Goal: Share content

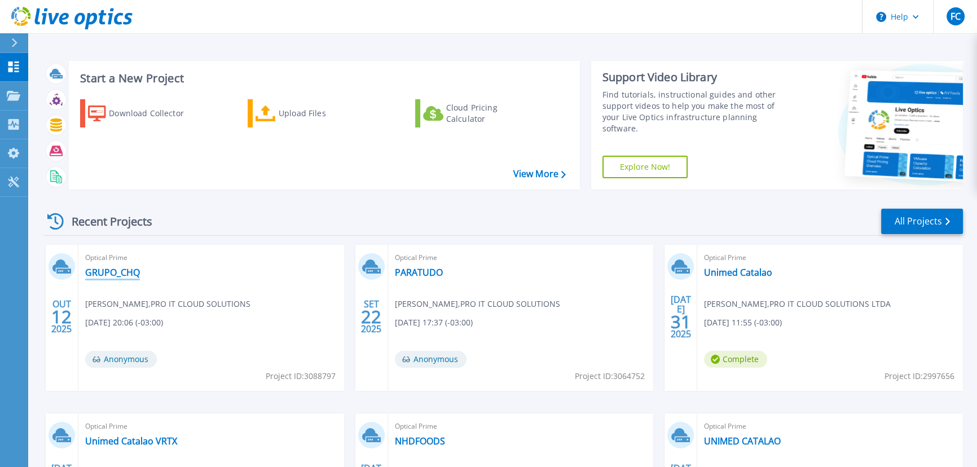
click at [131, 271] on link "GRUPO_CHQ" at bounding box center [112, 272] width 55 height 11
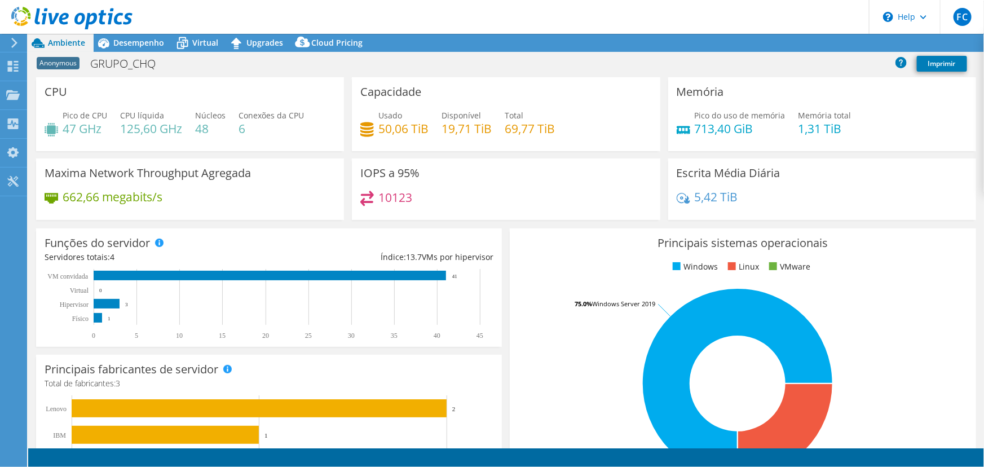
click at [379, 127] on h4 "50,06 TiB" at bounding box center [404, 128] width 50 height 12
select select "USD"
click at [134, 50] on div "Desempenho" at bounding box center [133, 43] width 79 height 18
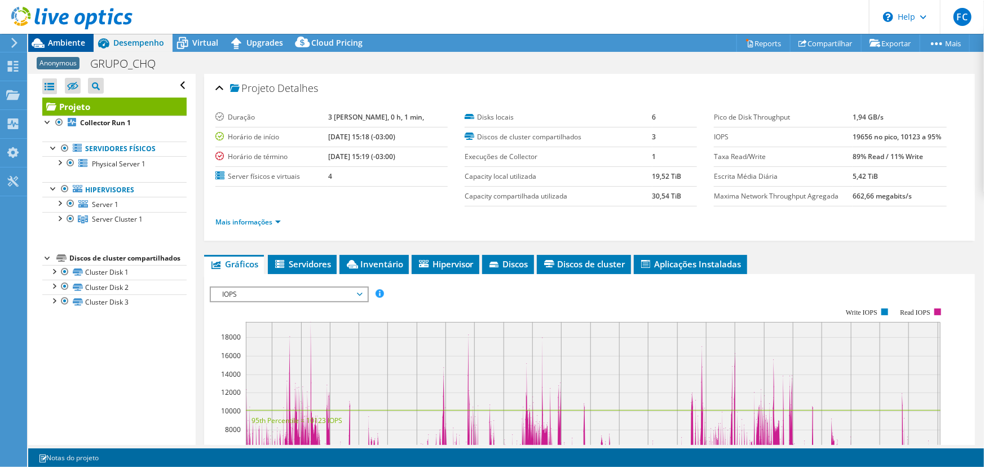
click at [63, 47] on span "Ambiente" at bounding box center [66, 42] width 37 height 11
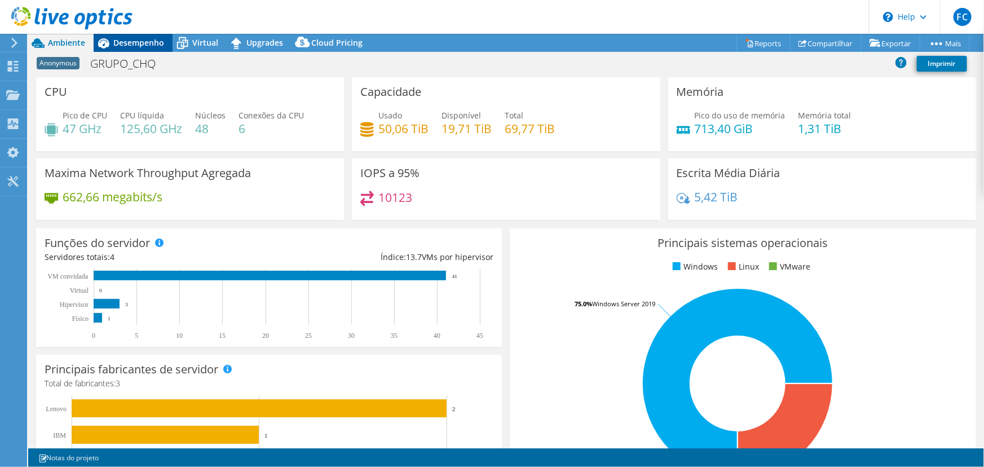
click at [129, 45] on span "Desempenho" at bounding box center [138, 42] width 51 height 11
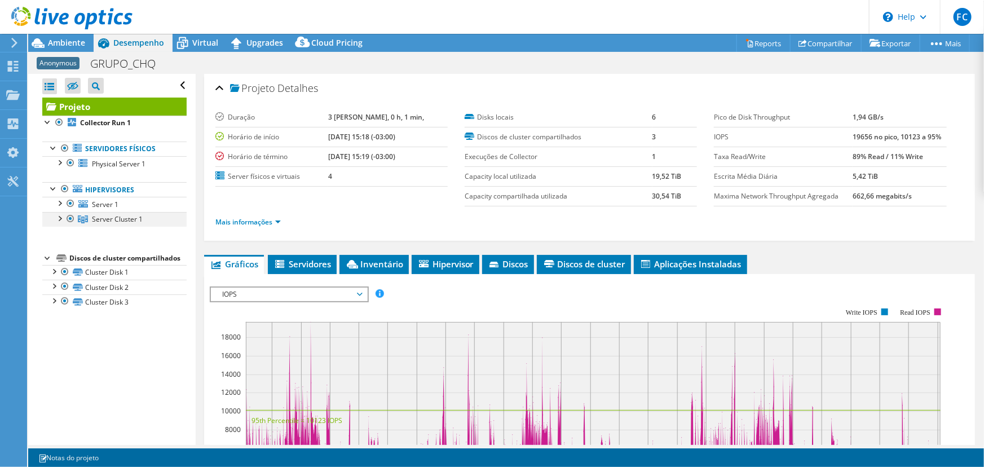
click at [61, 220] on div at bounding box center [59, 217] width 11 height 11
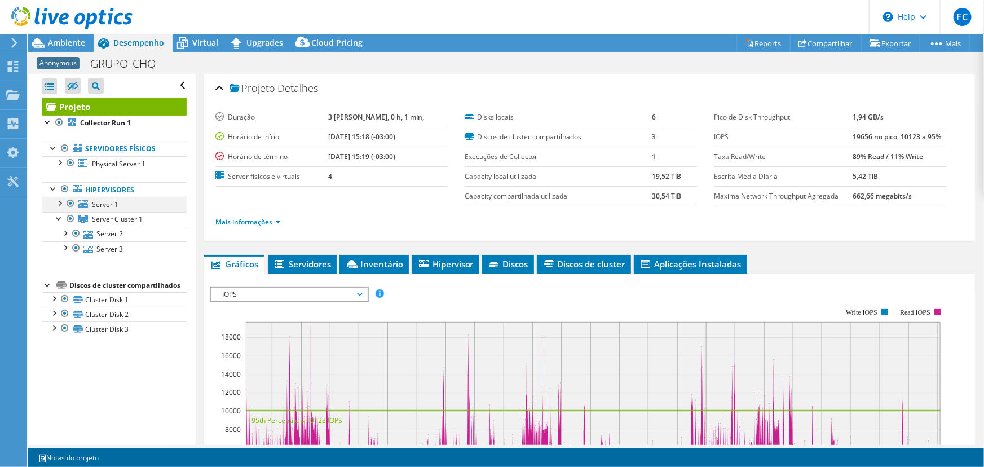
click at [60, 208] on div at bounding box center [59, 202] width 11 height 11
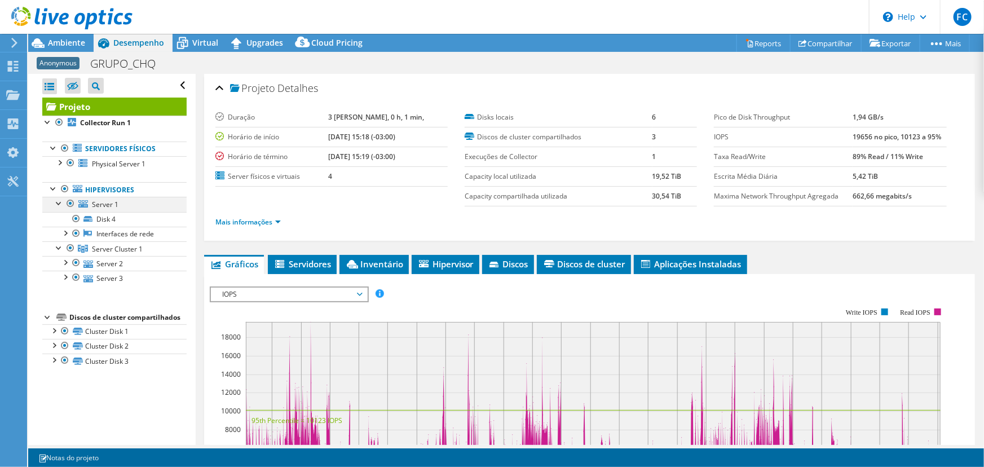
click at [60, 203] on div at bounding box center [59, 202] width 11 height 11
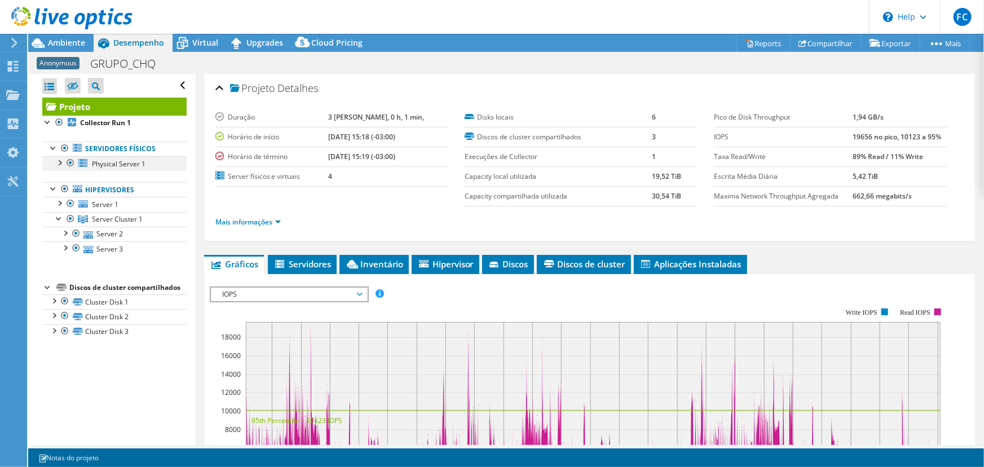
click at [58, 161] on div at bounding box center [59, 161] width 11 height 11
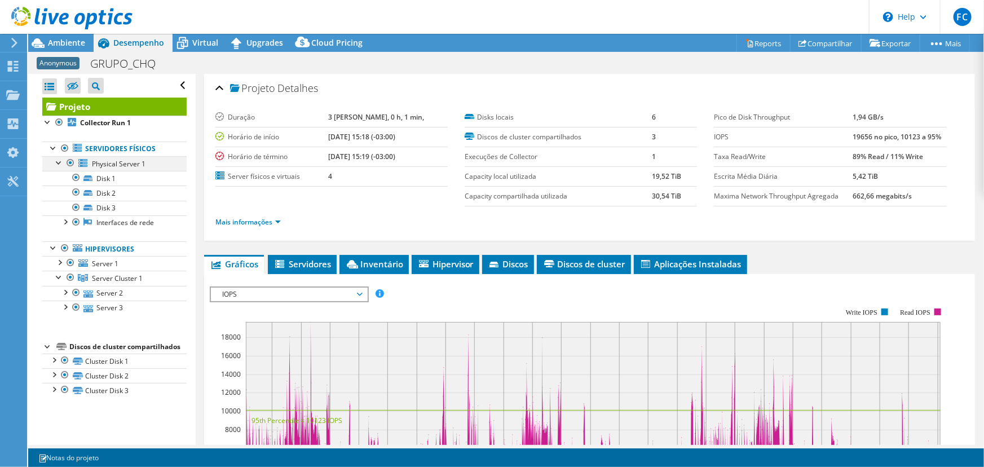
click at [58, 161] on div at bounding box center [59, 161] width 11 height 11
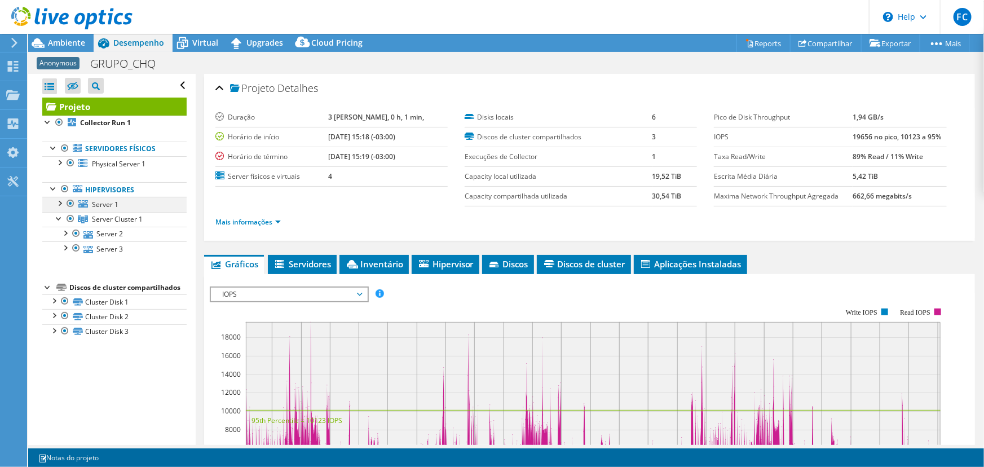
click at [61, 203] on div at bounding box center [59, 202] width 11 height 11
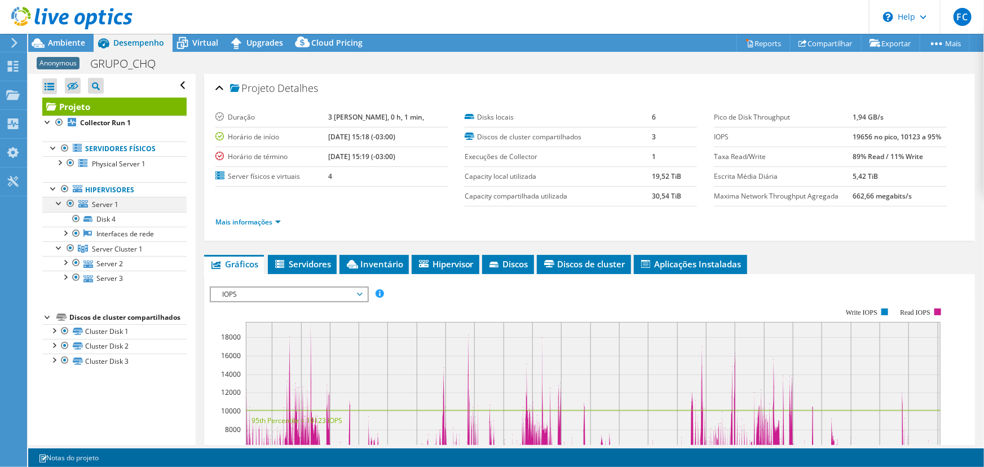
click at [60, 203] on div at bounding box center [59, 202] width 11 height 11
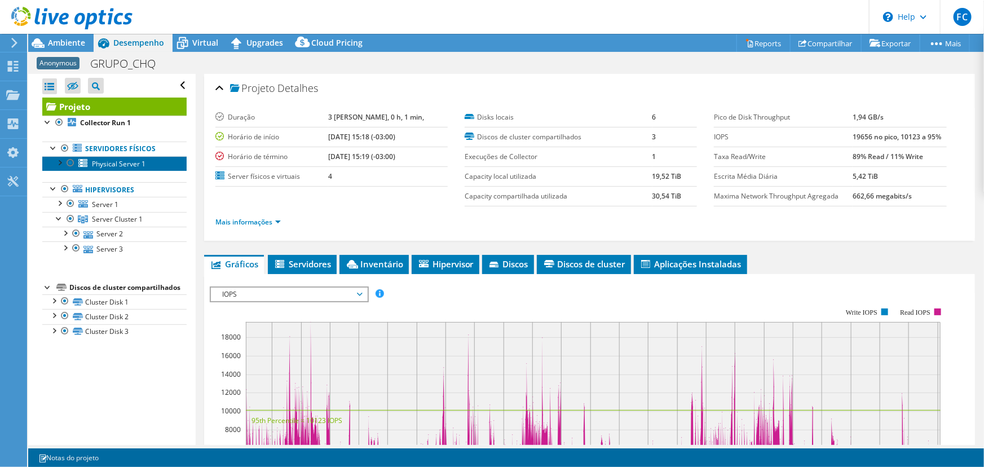
click at [118, 164] on span "Physical Server 1" at bounding box center [119, 164] width 54 height 10
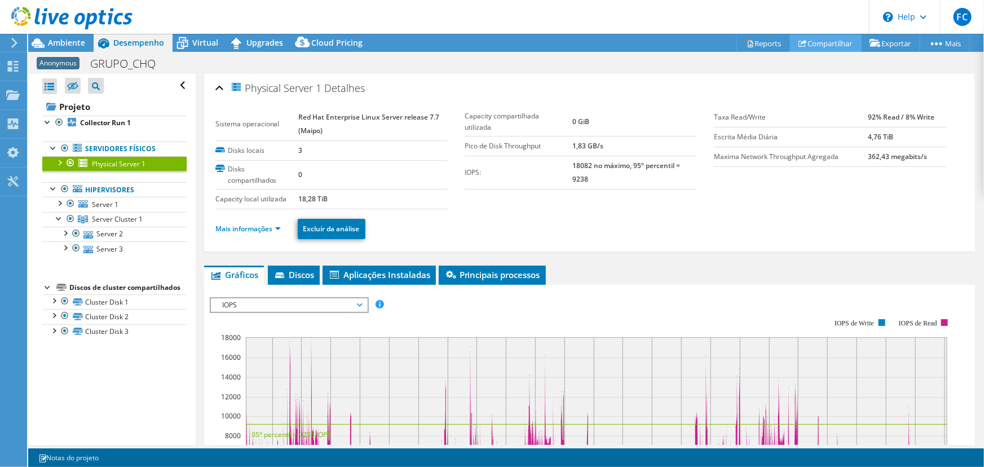
click at [824, 39] on link "Compartilhar" at bounding box center [826, 42] width 72 height 17
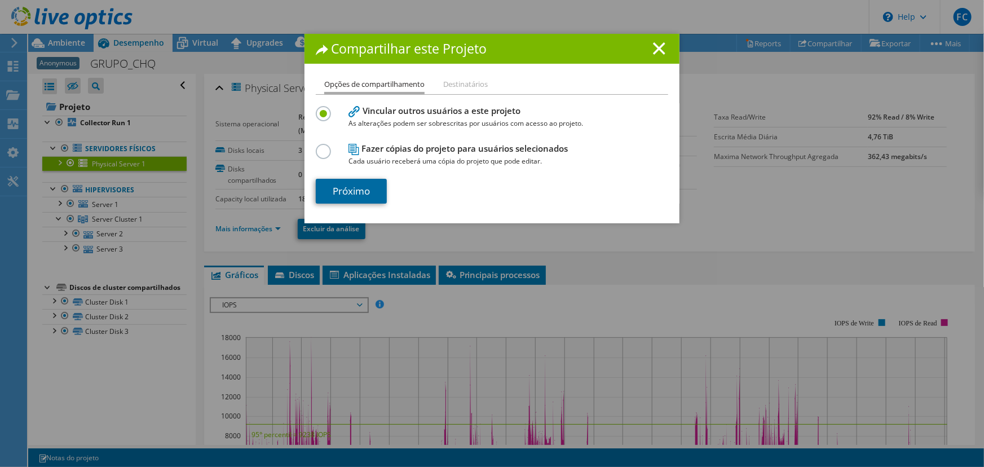
click at [330, 192] on link "Próximo" at bounding box center [351, 191] width 71 height 25
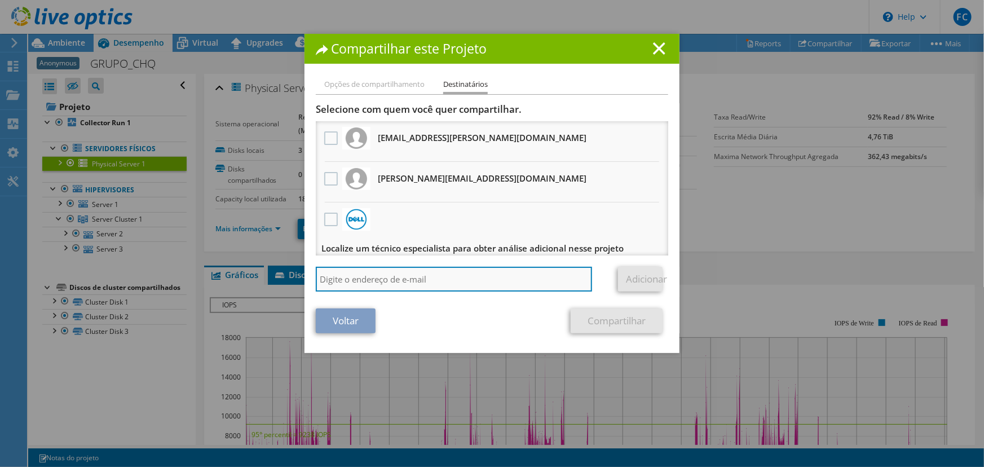
click at [398, 281] on input "search" at bounding box center [454, 279] width 276 height 25
type input "jose.lazaro@proitcs.com.br"
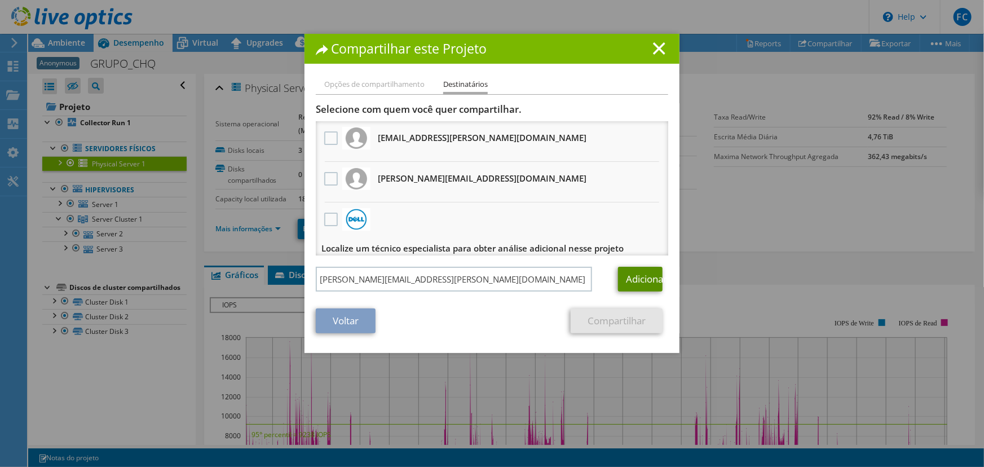
click at [632, 280] on link "Adicionar" at bounding box center [640, 279] width 45 height 25
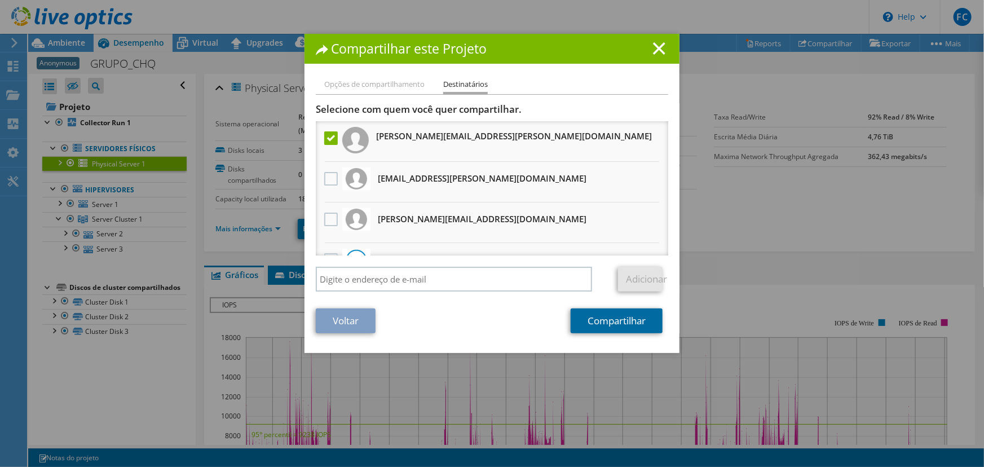
click at [597, 326] on link "Compartilhar" at bounding box center [617, 321] width 92 height 25
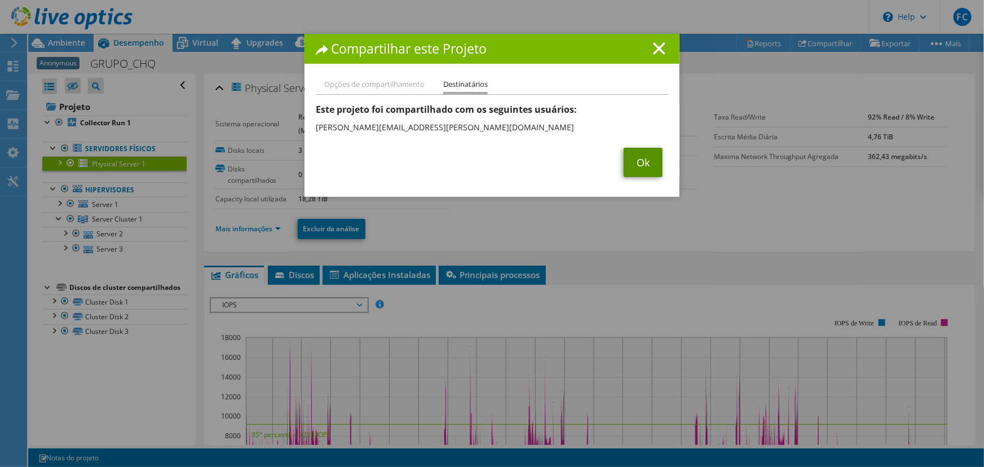
click at [648, 174] on link "Ok" at bounding box center [643, 162] width 39 height 29
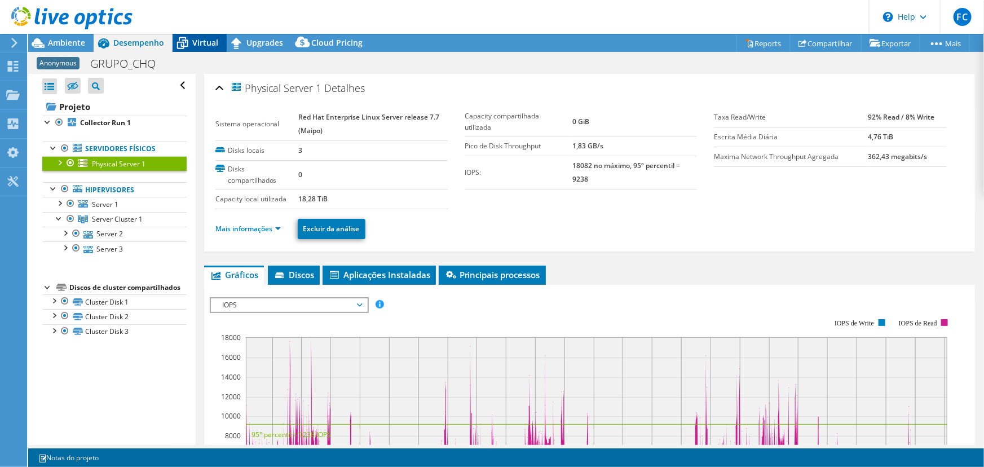
click at [202, 46] on span "Virtual" at bounding box center [205, 42] width 26 height 11
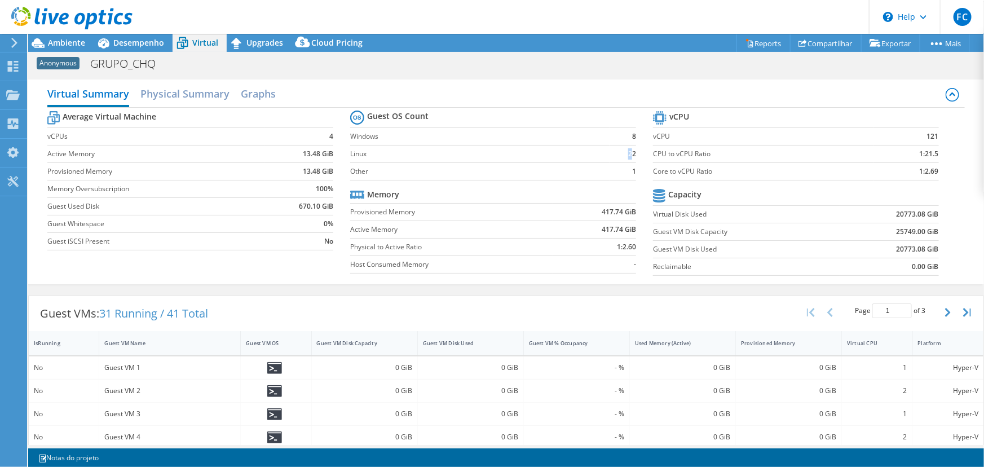
click at [628, 153] on b "22" at bounding box center [632, 153] width 8 height 11
drag, startPoint x: 620, startPoint y: 152, endPoint x: 378, endPoint y: 170, distance: 242.6
click at [619, 152] on td "22" at bounding box center [623, 153] width 26 height 17
drag, startPoint x: 59, startPoint y: 43, endPoint x: 81, endPoint y: 51, distance: 23.4
click at [59, 43] on span "Ambiente" at bounding box center [66, 42] width 37 height 11
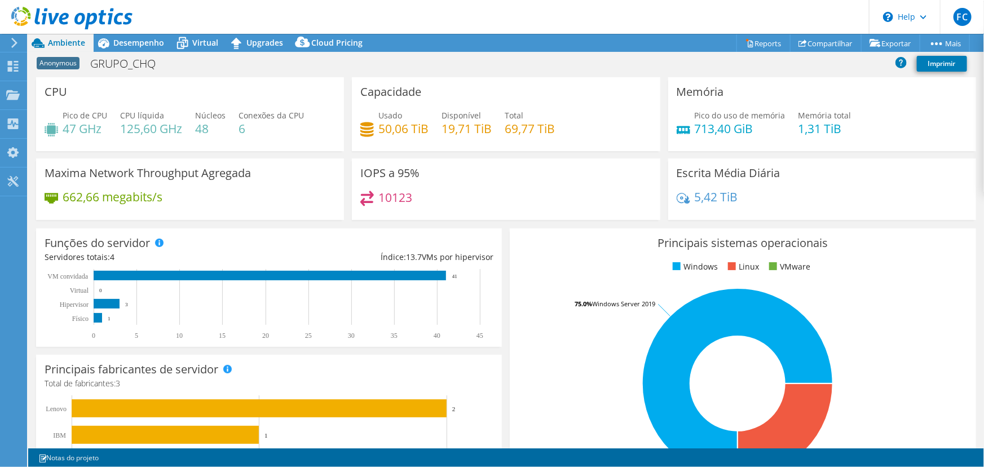
drag, startPoint x: 239, startPoint y: 130, endPoint x: 249, endPoint y: 134, distance: 10.6
click at [244, 130] on h4 "6" at bounding box center [271, 128] width 65 height 12
click at [250, 135] on div "Pico de CPU 47 GHz CPU líquida 125,60 GHz Núcleos 48 Conexões da CPU 6" at bounding box center [190, 127] width 291 height 37
drag, startPoint x: 65, startPoint y: 130, endPoint x: 94, endPoint y: 127, distance: 29.4
click at [94, 127] on h4 "47 GHz" at bounding box center [85, 128] width 45 height 12
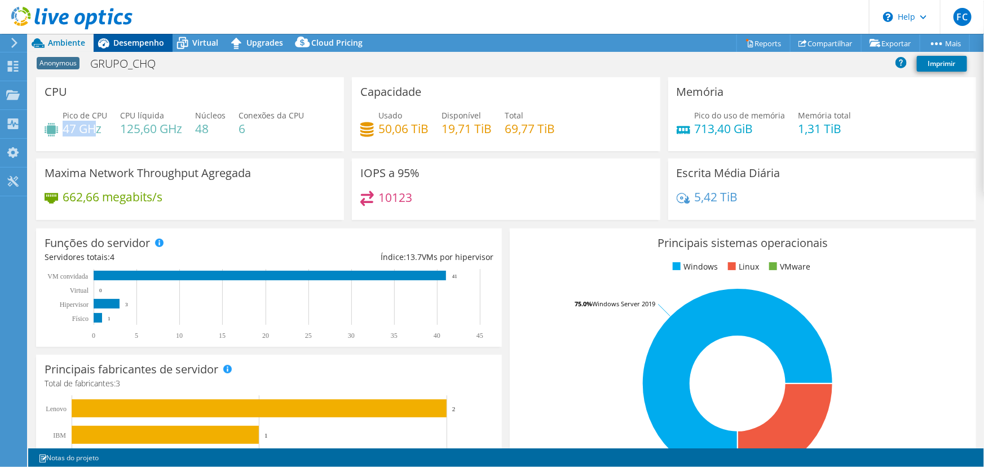
click at [135, 45] on span "Desempenho" at bounding box center [138, 42] width 51 height 11
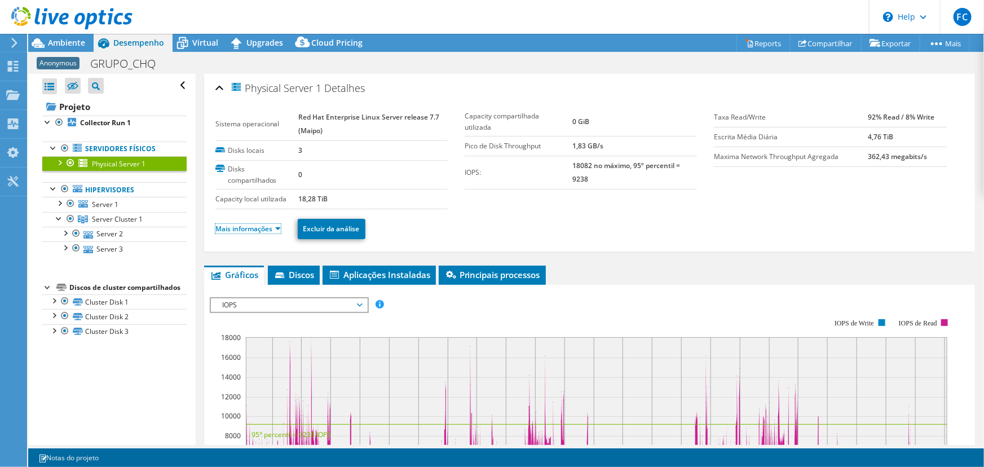
drag, startPoint x: 256, startPoint y: 226, endPoint x: 294, endPoint y: 247, distance: 44.2
click at [256, 226] on link "Mais informações" at bounding box center [247, 229] width 65 height 10
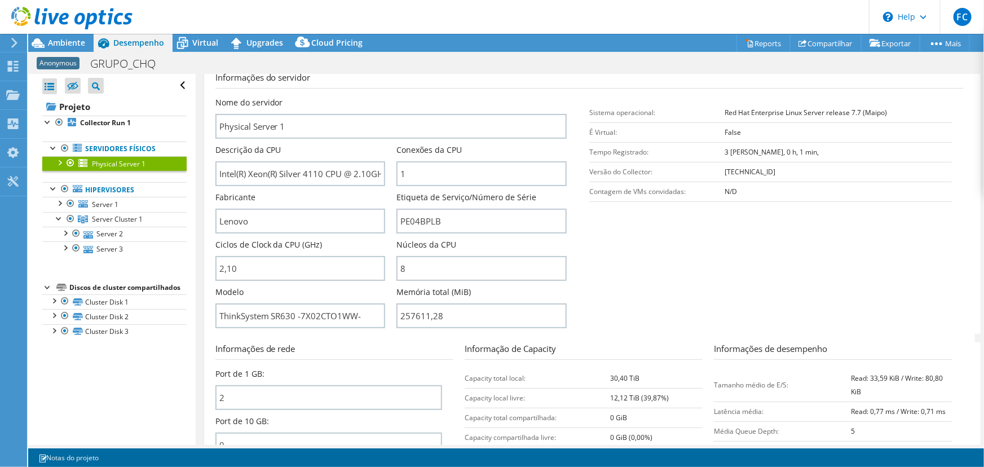
scroll to position [153, 0]
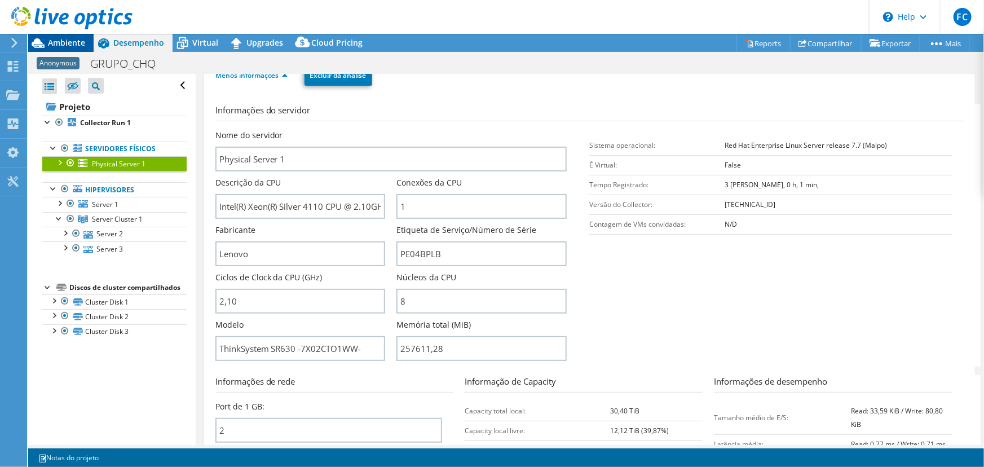
click at [58, 41] on span "Ambiente" at bounding box center [66, 42] width 37 height 11
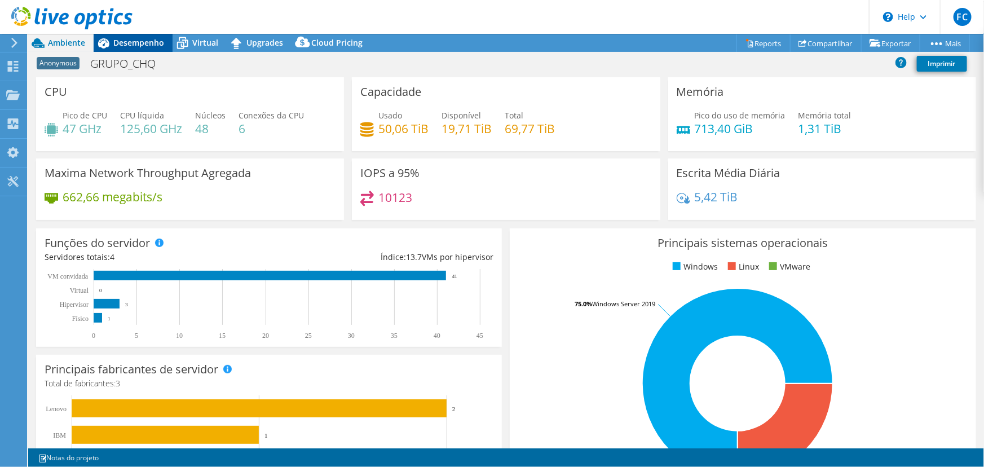
click at [137, 44] on span "Desempenho" at bounding box center [138, 42] width 51 height 11
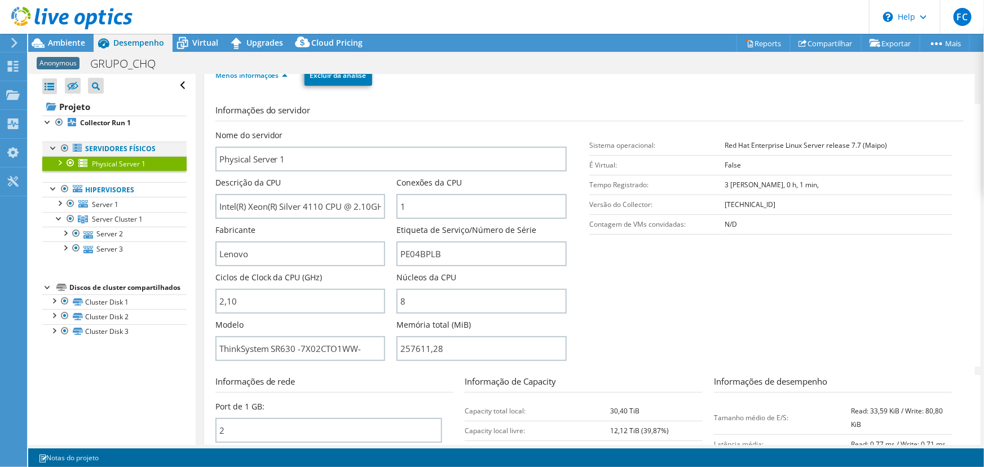
click at [64, 150] on div at bounding box center [64, 149] width 11 height 14
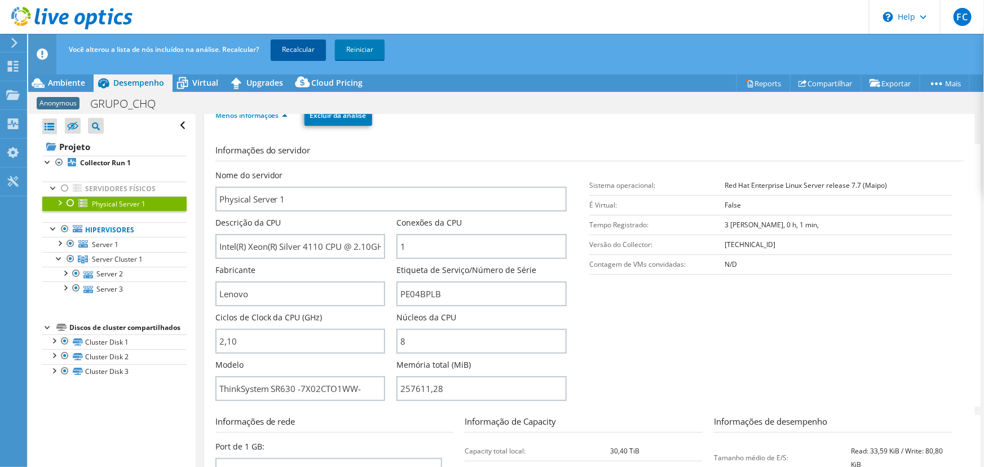
click at [305, 47] on link "Recalcular" at bounding box center [298, 49] width 55 height 20
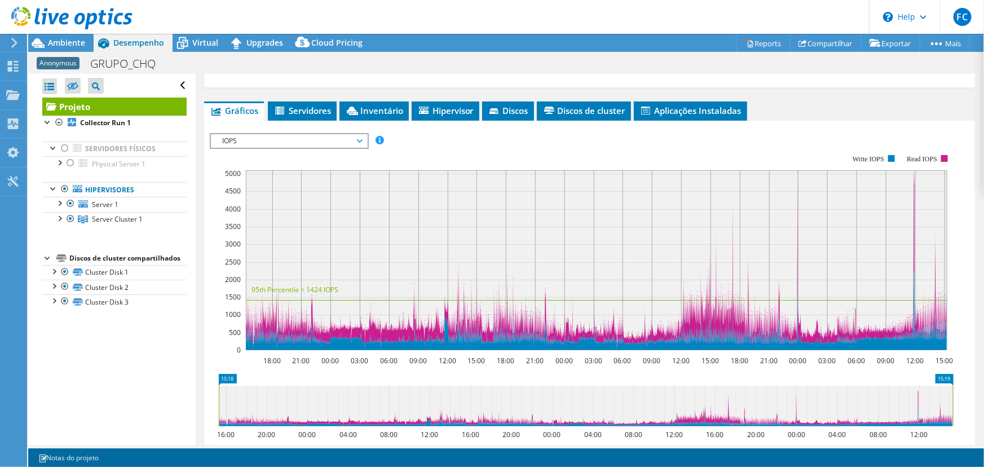
click at [76, 43] on span "Ambiente" at bounding box center [66, 42] width 37 height 11
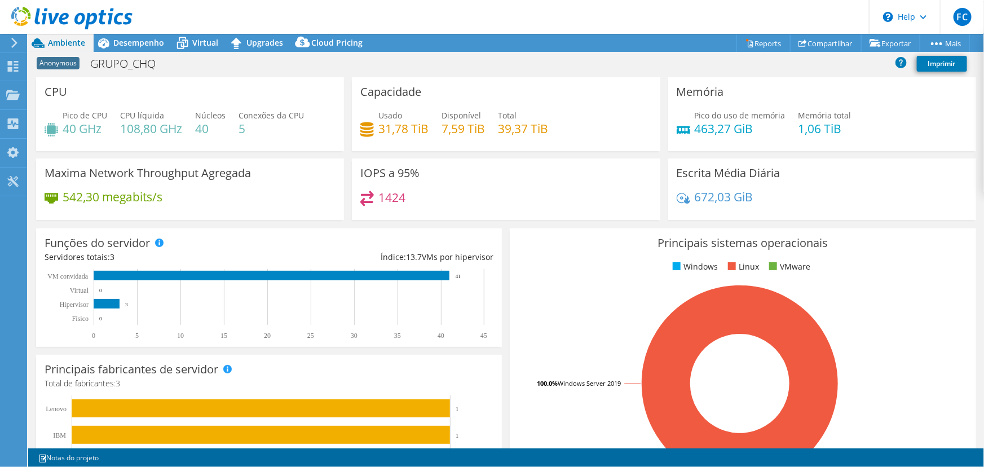
drag, startPoint x: 149, startPoint y: 40, endPoint x: 165, endPoint y: 72, distance: 35.8
click at [149, 40] on span "Desempenho" at bounding box center [138, 42] width 51 height 11
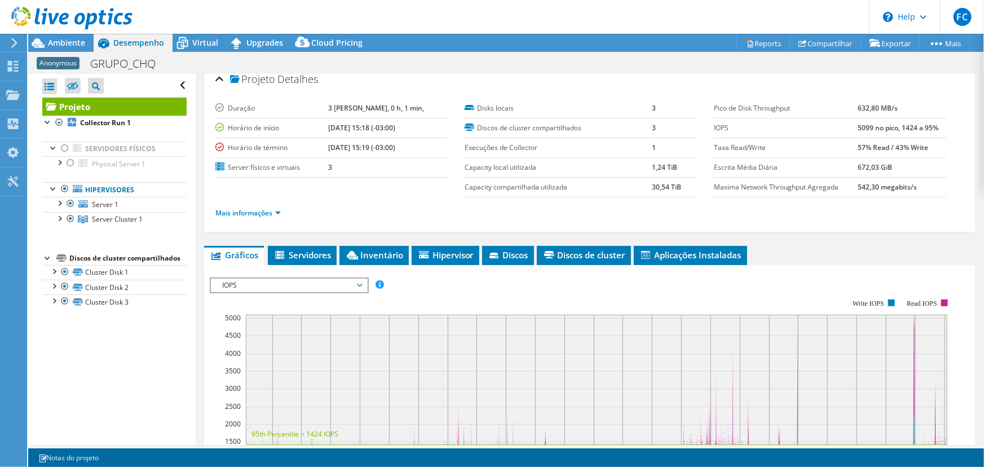
scroll to position [0, 0]
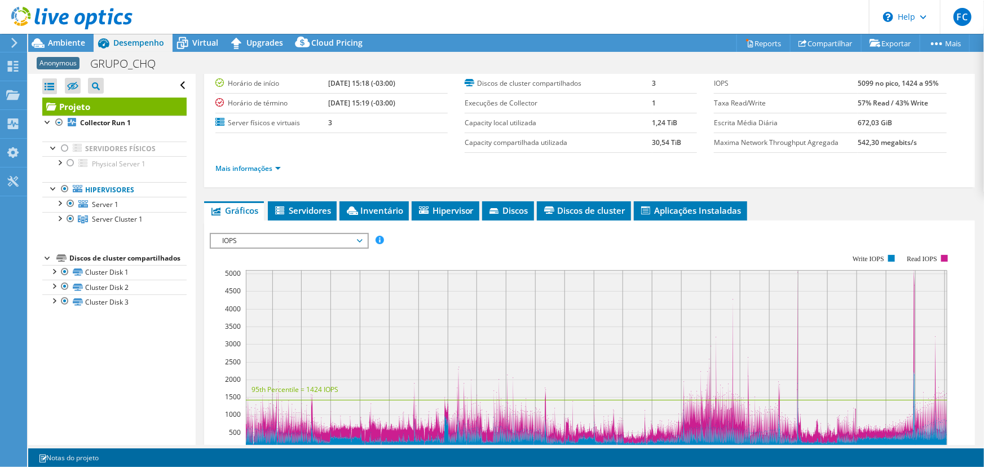
click at [820, 138] on label "Maxima Network Throughput Agregada" at bounding box center [786, 142] width 144 height 11
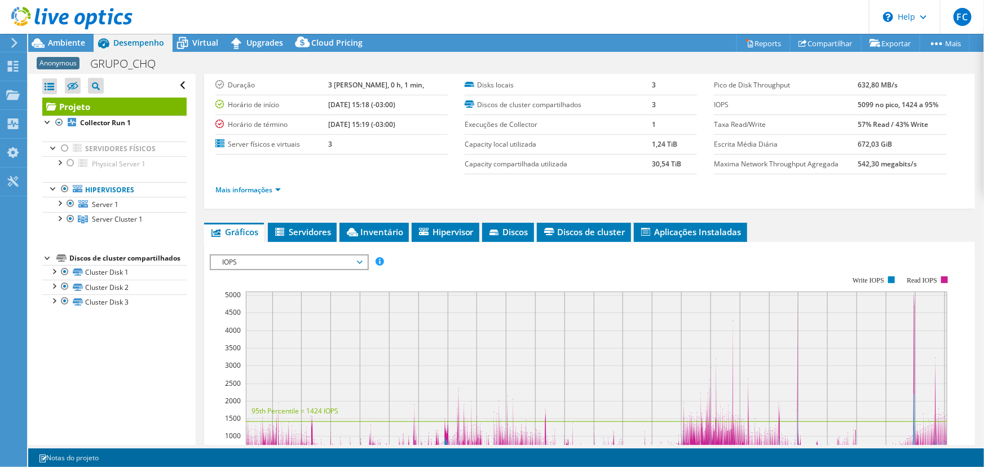
click at [265, 254] on div "IOPS Disk Throughput Tamanho de E/S Latência Profundidade da fila Porcentagem d…" at bounding box center [590, 446] width 760 height 385
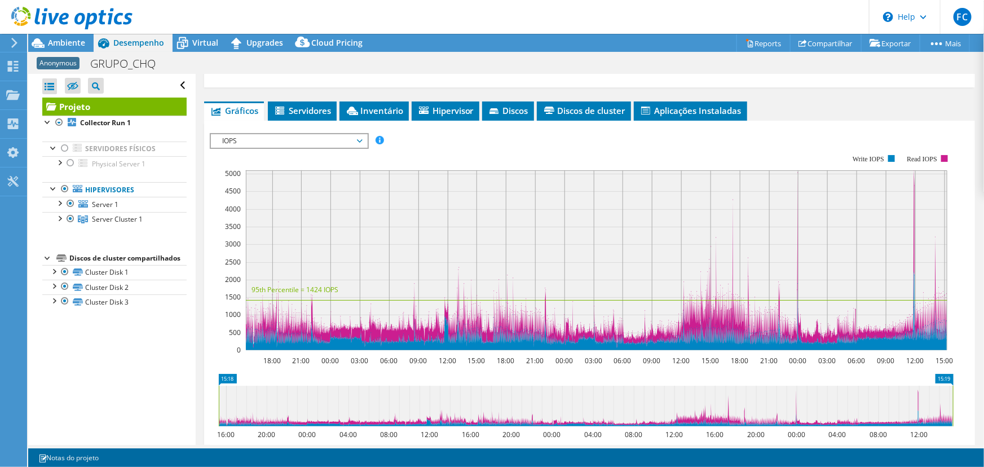
scroll to position [102, 0]
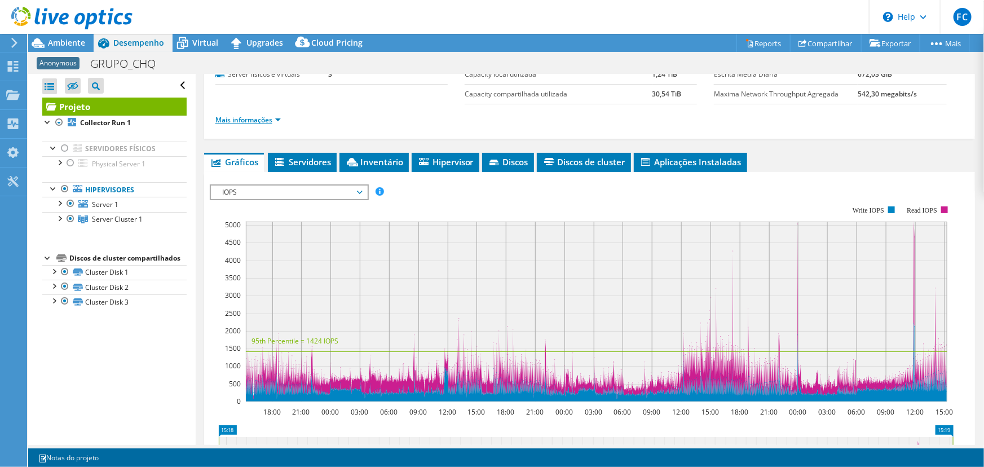
click at [259, 118] on link "Mais informações" at bounding box center [247, 120] width 65 height 10
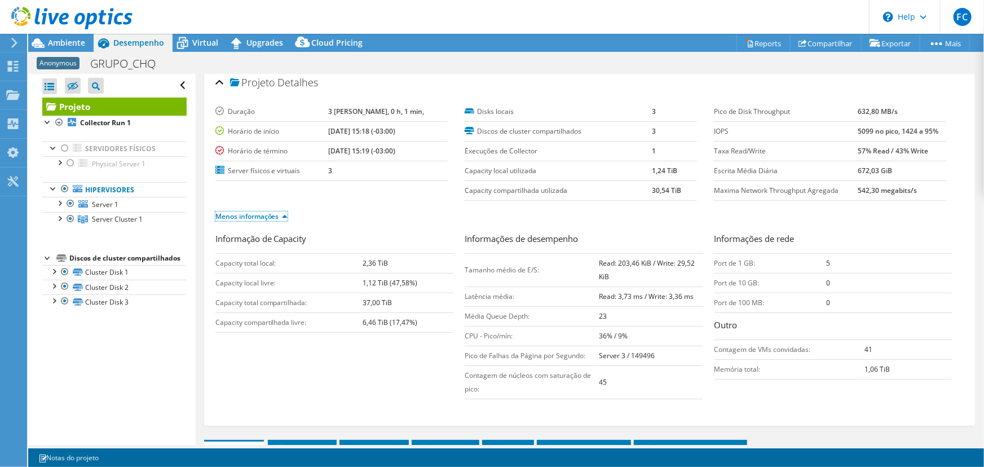
scroll to position [0, 0]
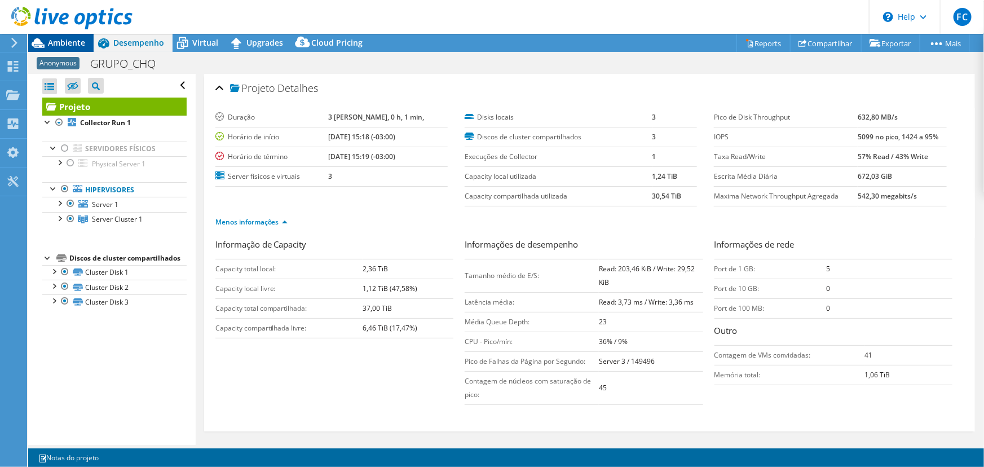
click at [62, 43] on span "Ambiente" at bounding box center [66, 42] width 37 height 11
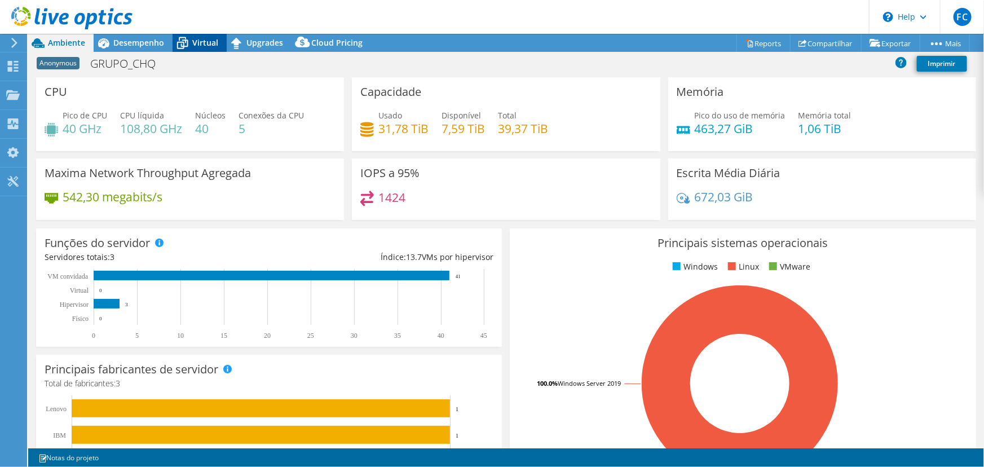
click at [195, 50] on div "Virtual" at bounding box center [200, 43] width 54 height 18
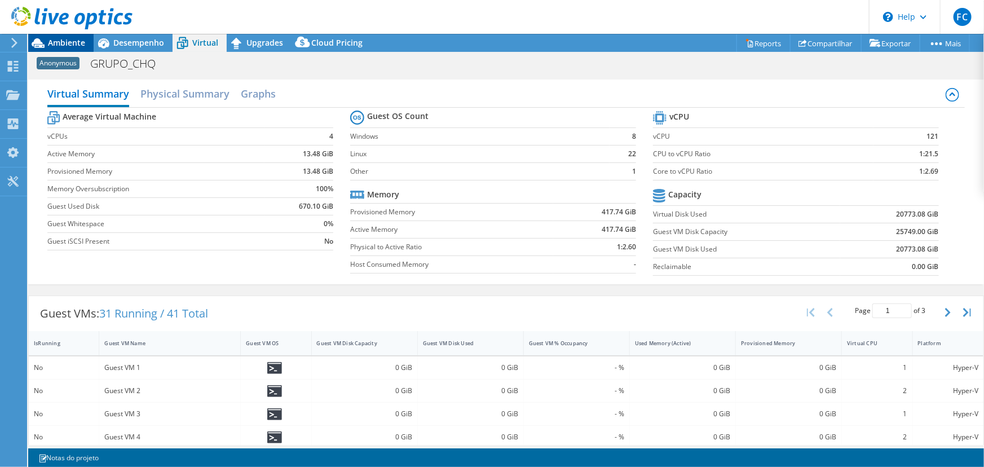
click at [68, 45] on span "Ambiente" at bounding box center [66, 42] width 37 height 11
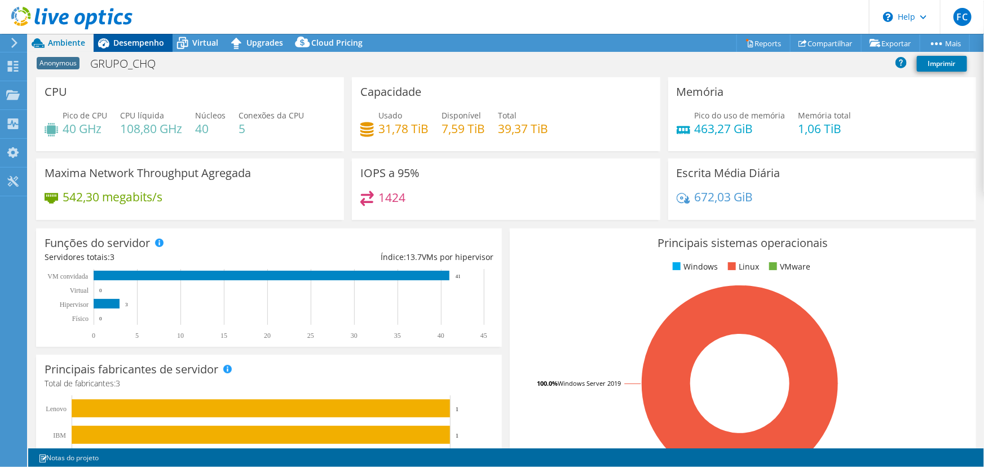
click at [142, 45] on span "Desempenho" at bounding box center [138, 42] width 51 height 11
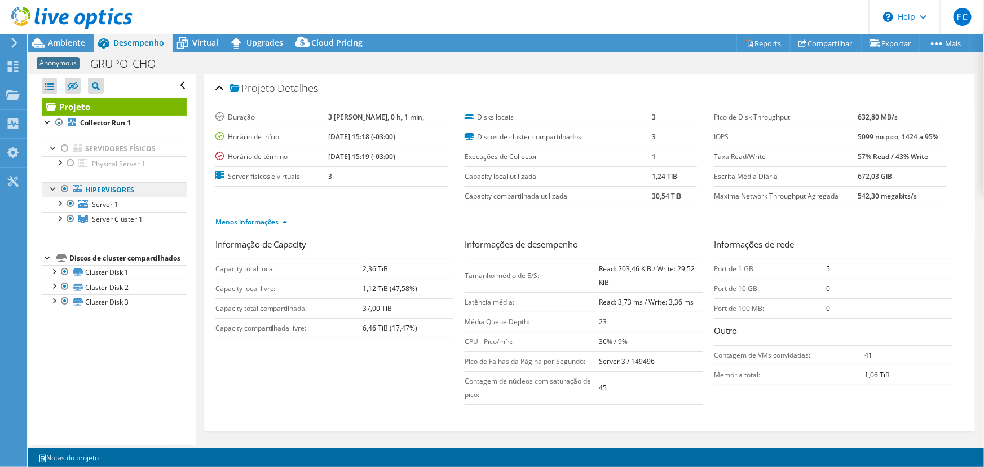
drag, startPoint x: 71, startPoint y: 160, endPoint x: 73, endPoint y: 182, distance: 22.1
click at [71, 160] on div at bounding box center [70, 163] width 11 height 14
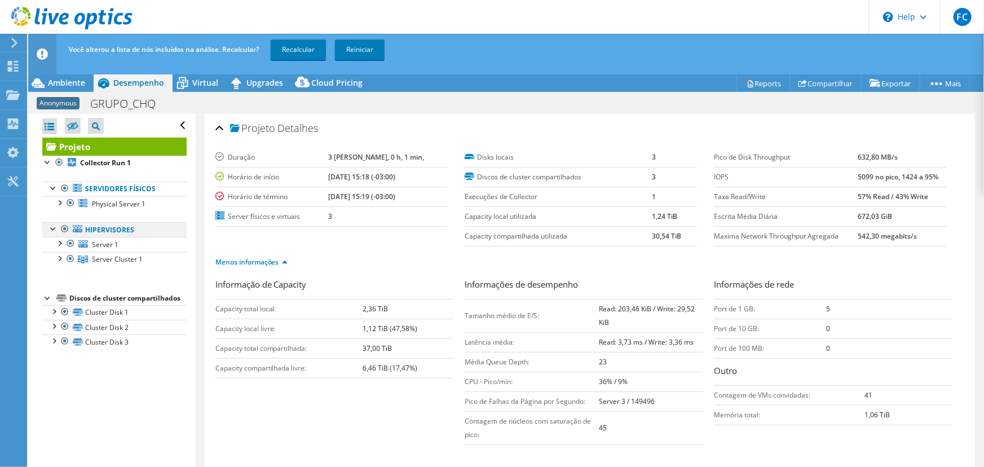
click at [70, 203] on div at bounding box center [70, 203] width 11 height 14
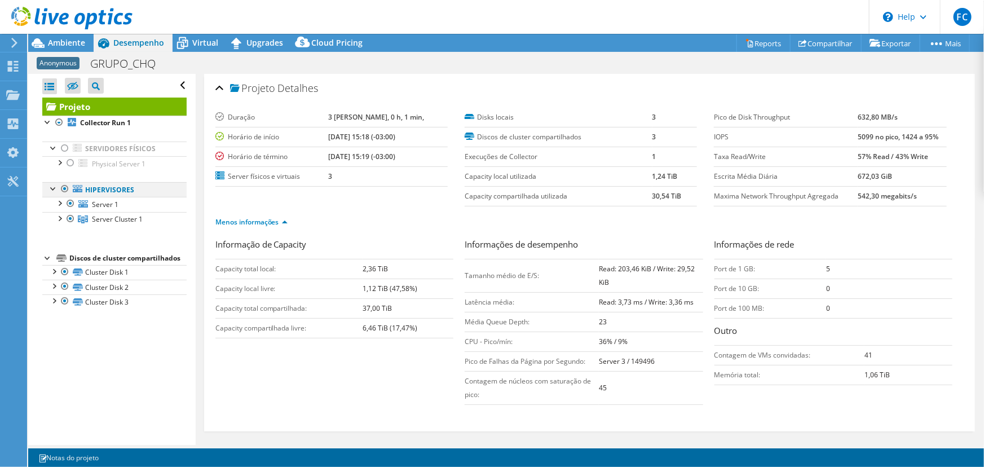
click at [63, 188] on div at bounding box center [64, 189] width 11 height 14
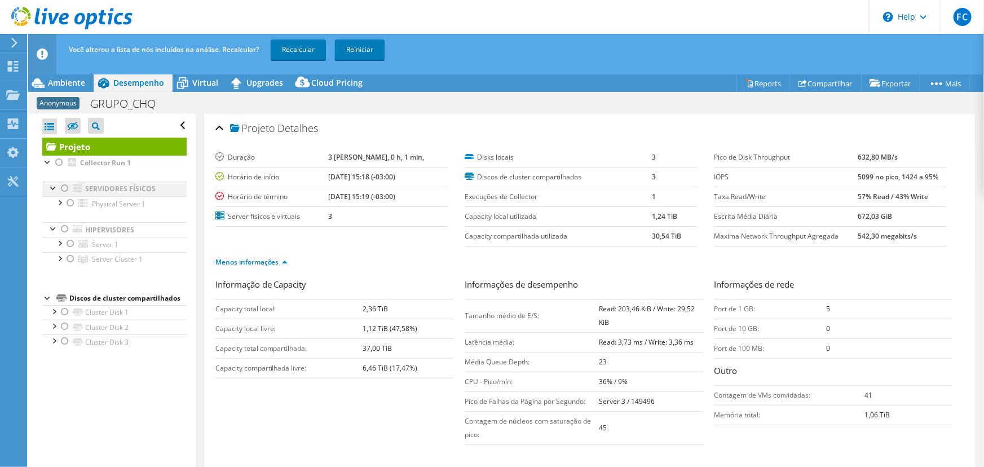
click at [65, 185] on div at bounding box center [64, 189] width 11 height 14
click at [303, 40] on link "Recalcular" at bounding box center [298, 49] width 55 height 20
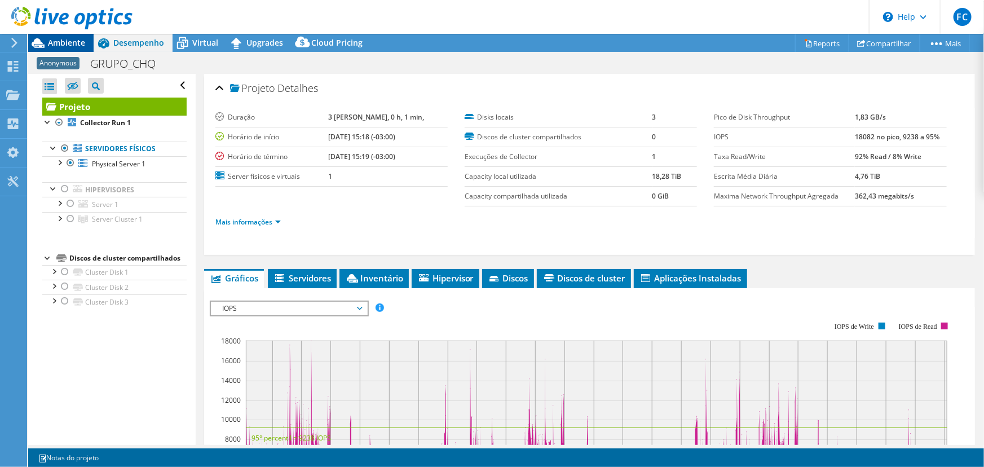
click at [64, 42] on span "Ambiente" at bounding box center [66, 42] width 37 height 11
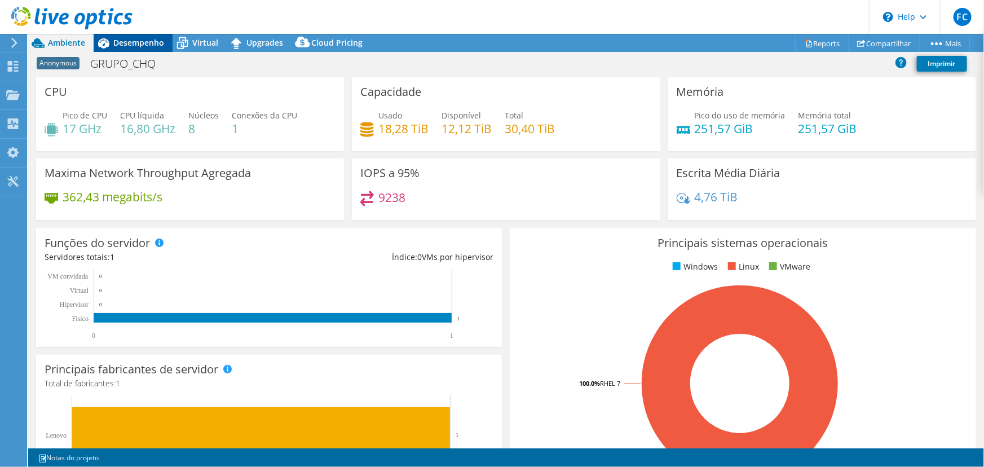
click at [144, 37] on span "Desempenho" at bounding box center [138, 42] width 51 height 11
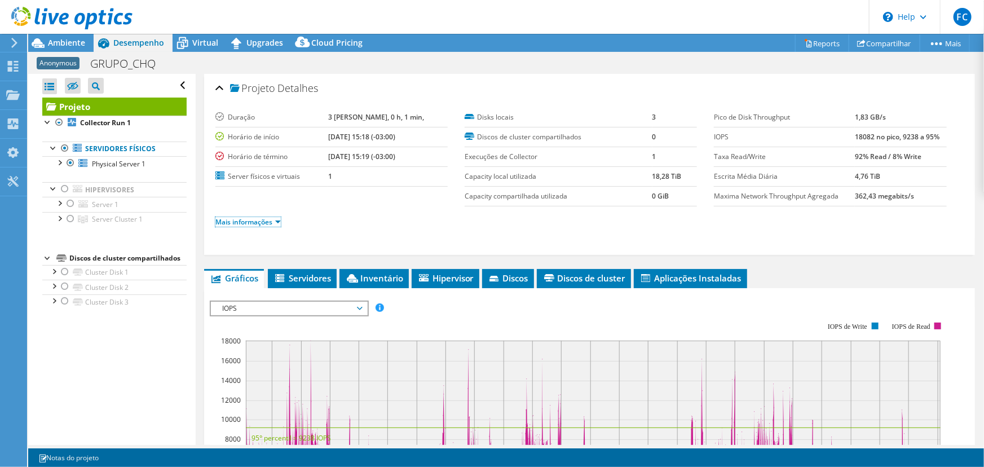
drag, startPoint x: 265, startPoint y: 222, endPoint x: 275, endPoint y: 226, distance: 10.9
click at [265, 222] on link "Mais informações" at bounding box center [247, 222] width 65 height 10
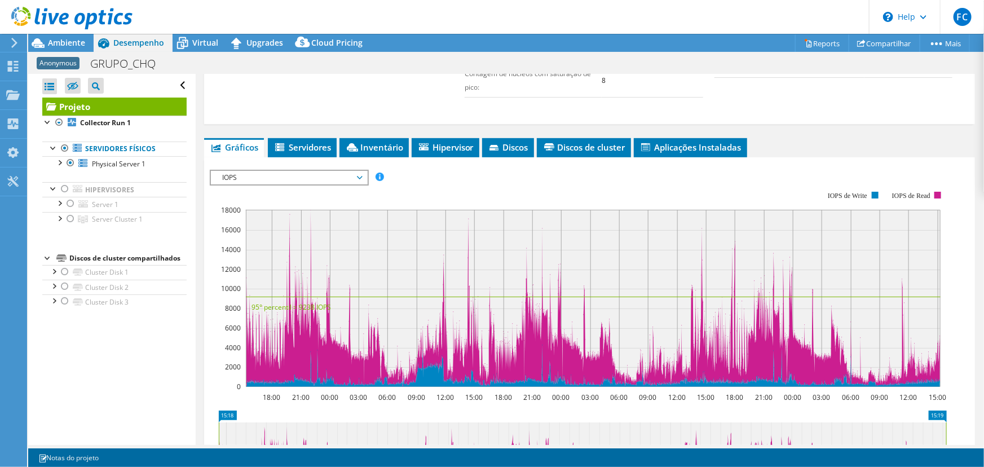
scroll to position [102, 0]
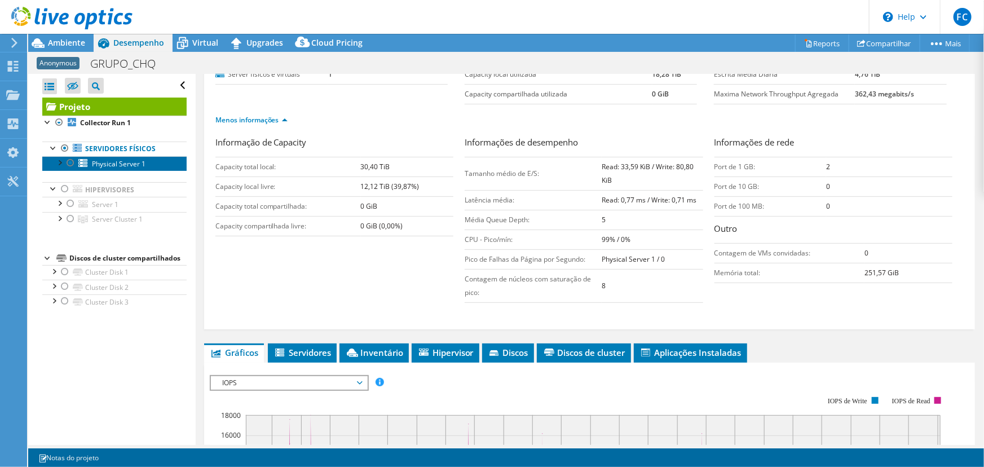
click at [123, 163] on span "Physical Server 1" at bounding box center [119, 164] width 54 height 10
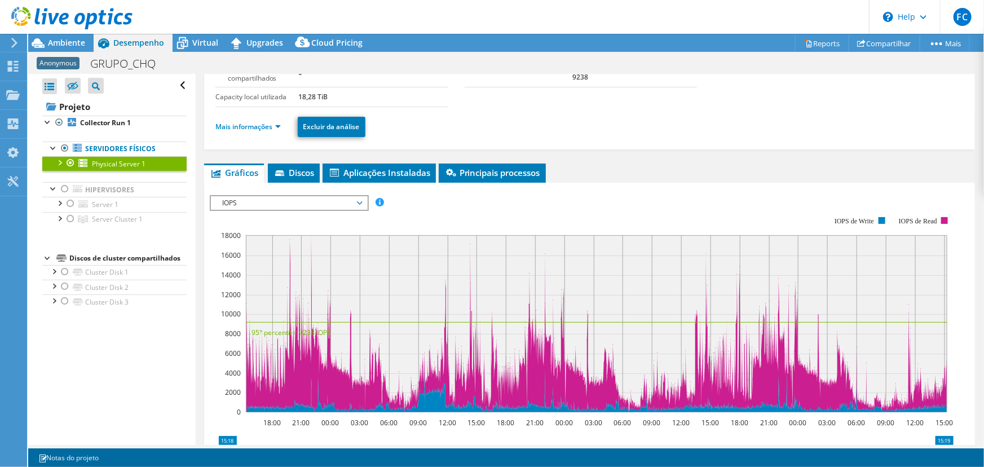
scroll to position [0, 0]
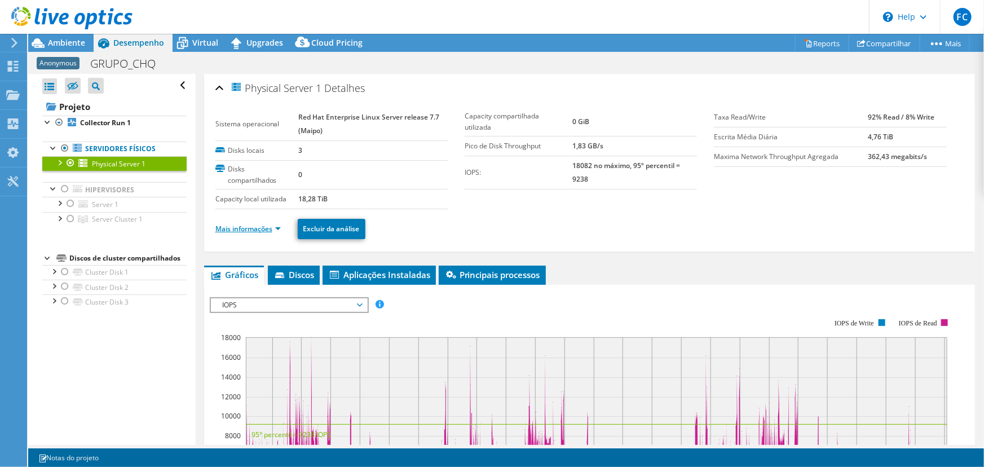
click at [258, 226] on link "Mais informações" at bounding box center [247, 229] width 65 height 10
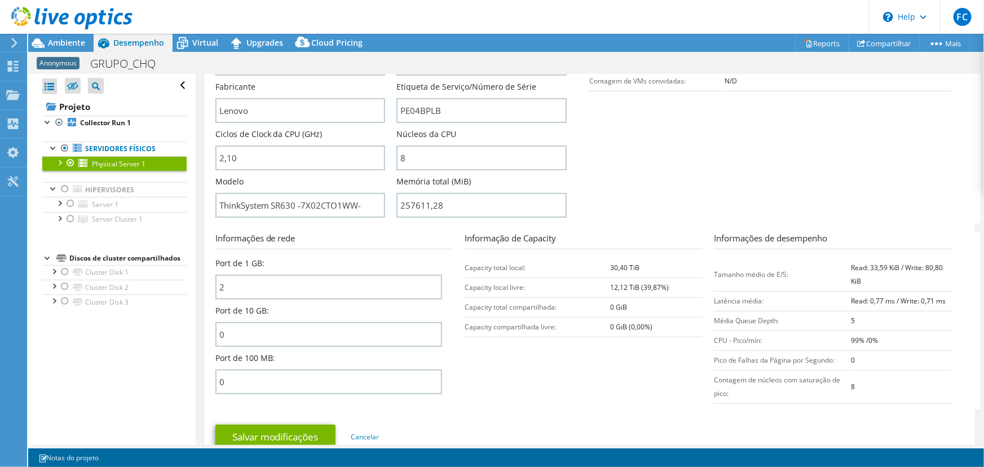
scroll to position [256, 0]
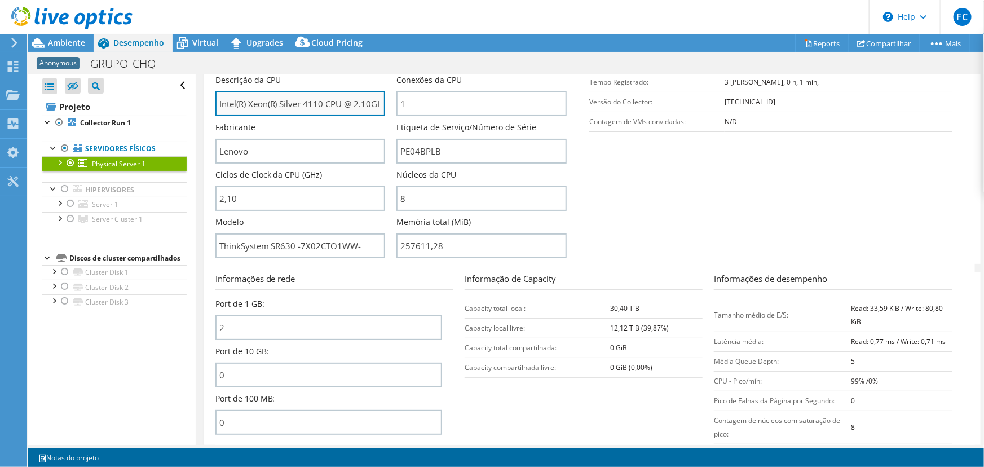
drag, startPoint x: 281, startPoint y: 104, endPoint x: 340, endPoint y: 106, distance: 59.3
click at [340, 106] on input "Intel(R) Xeon(R) Silver 4110 CPU @ 2.10GHz" at bounding box center [300, 103] width 170 height 25
click at [323, 102] on input "Intel(R) Xeon(R) Silver 4110 CPU @ 2.10GHz" at bounding box center [300, 103] width 170 height 25
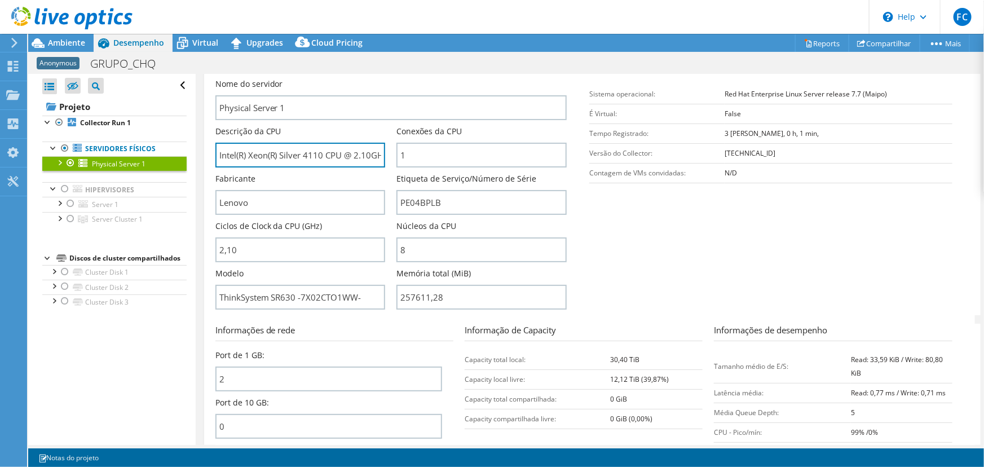
scroll to position [153, 0]
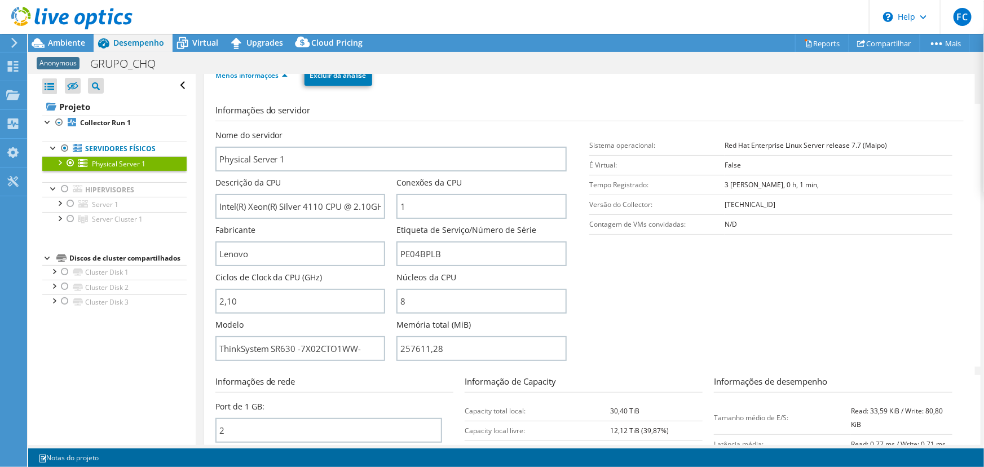
drag, startPoint x: 582, startPoint y: 94, endPoint x: 513, endPoint y: 121, distance: 73.7
click at [582, 95] on div "Informações do servidor Nome do servidor Physical Server 1 Descrição da CPU Int…" at bounding box center [589, 355] width 749 height 521
click at [548, 120] on section "Informações do servidor Nome do servidor Physical Server 1 Descrição da CPU Int…" at bounding box center [592, 235] width 754 height 263
drag, startPoint x: 305, startPoint y: 207, endPoint x: 443, endPoint y: 196, distance: 138.7
click at [327, 205] on input "Intel(R) Xeon(R) Silver 4110 CPU @ 2.10GHz" at bounding box center [300, 206] width 170 height 25
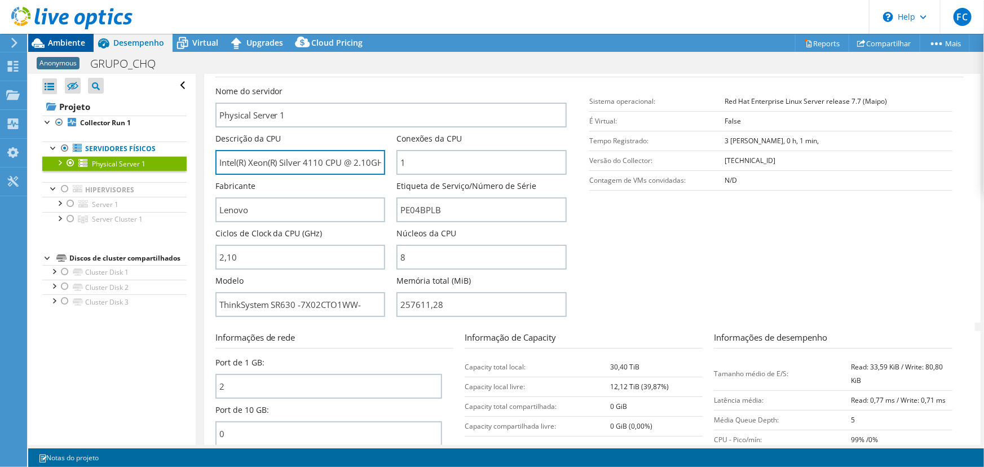
scroll to position [205, 0]
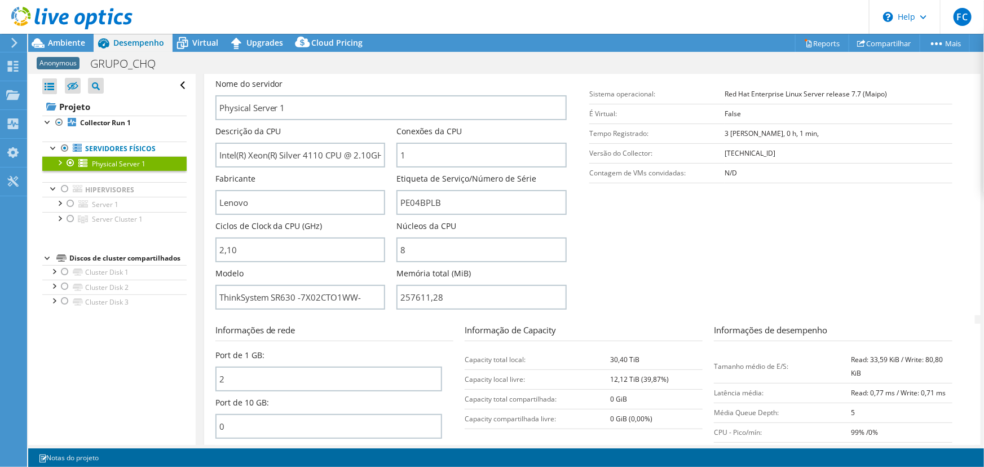
click at [75, 41] on span "Ambiente" at bounding box center [66, 42] width 37 height 11
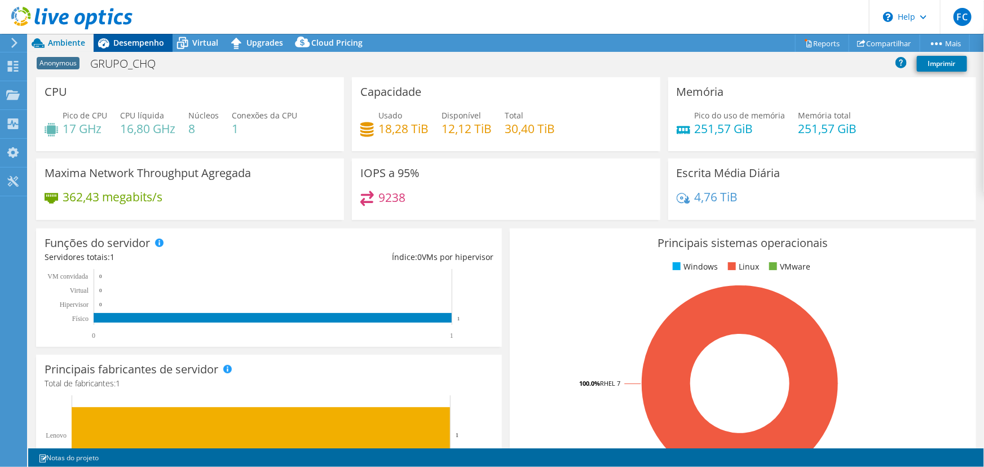
click at [134, 39] on span "Desempenho" at bounding box center [138, 42] width 51 height 11
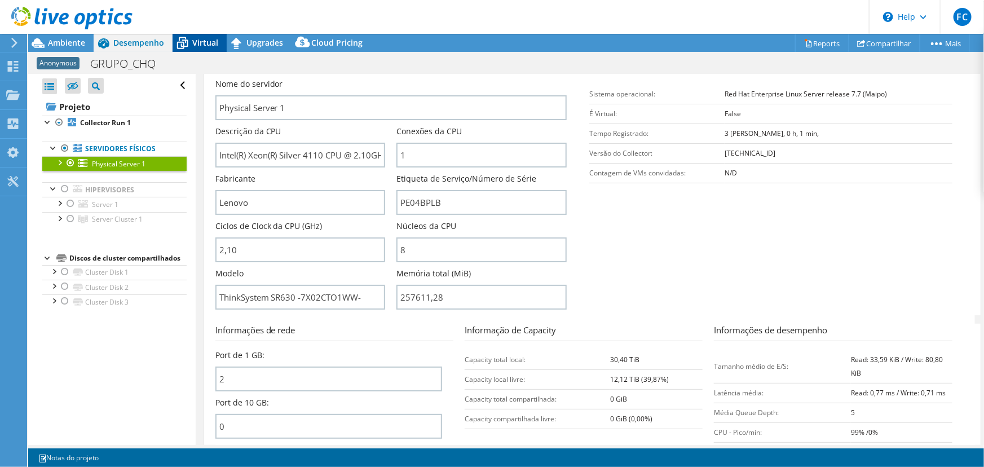
click at [197, 45] on span "Virtual" at bounding box center [205, 42] width 26 height 11
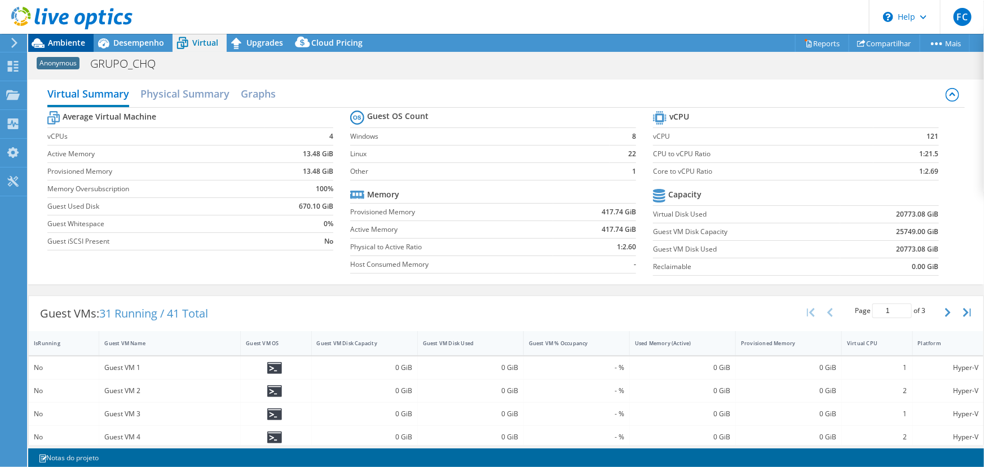
click at [69, 44] on span "Ambiente" at bounding box center [66, 42] width 37 height 11
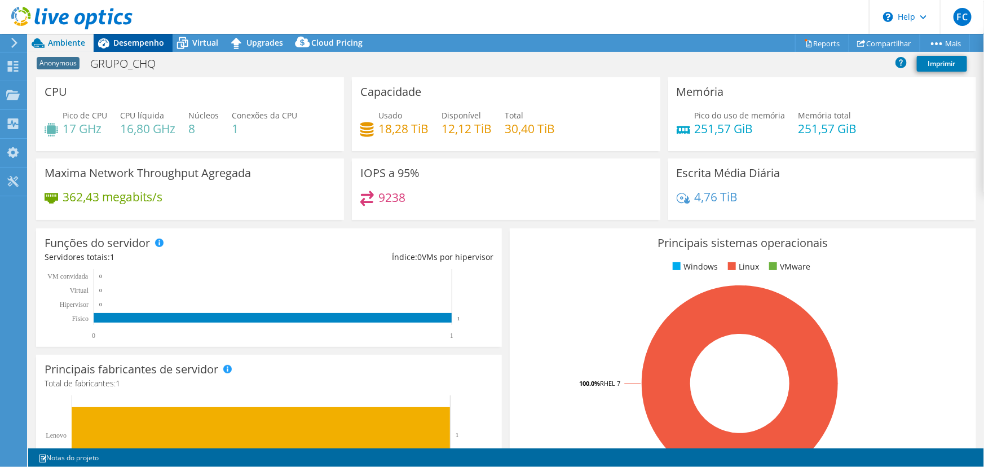
click at [115, 40] on span "Desempenho" at bounding box center [138, 42] width 51 height 11
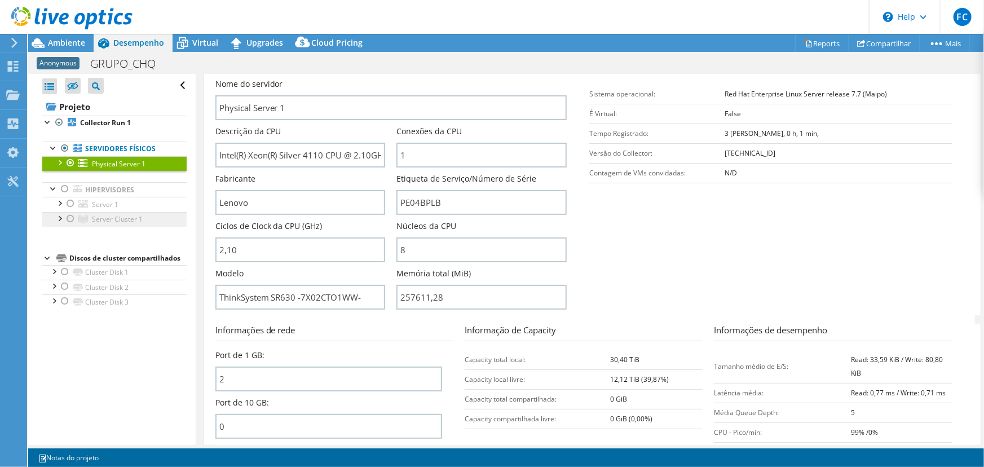
drag, startPoint x: 61, startPoint y: 186, endPoint x: 115, endPoint y: 214, distance: 59.8
click at [61, 186] on div at bounding box center [64, 189] width 11 height 14
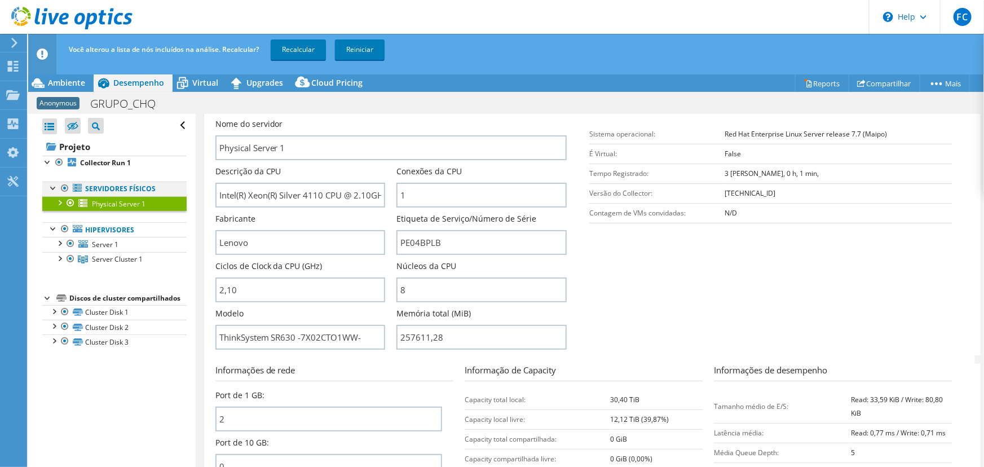
click at [65, 186] on div at bounding box center [64, 189] width 11 height 14
drag, startPoint x: 282, startPoint y: 49, endPoint x: 313, endPoint y: 84, distance: 46.8
click at [283, 49] on link "Recalcular" at bounding box center [298, 49] width 55 height 20
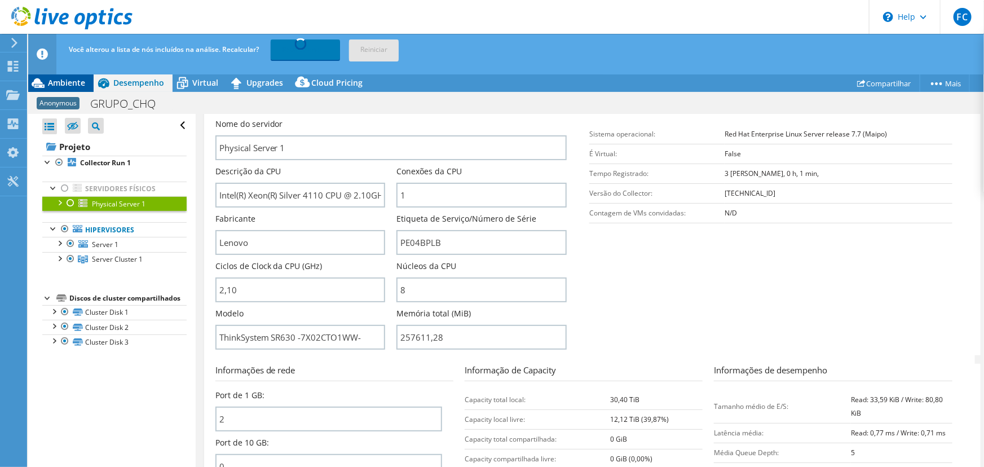
click at [76, 83] on span "Ambiente" at bounding box center [66, 82] width 37 height 11
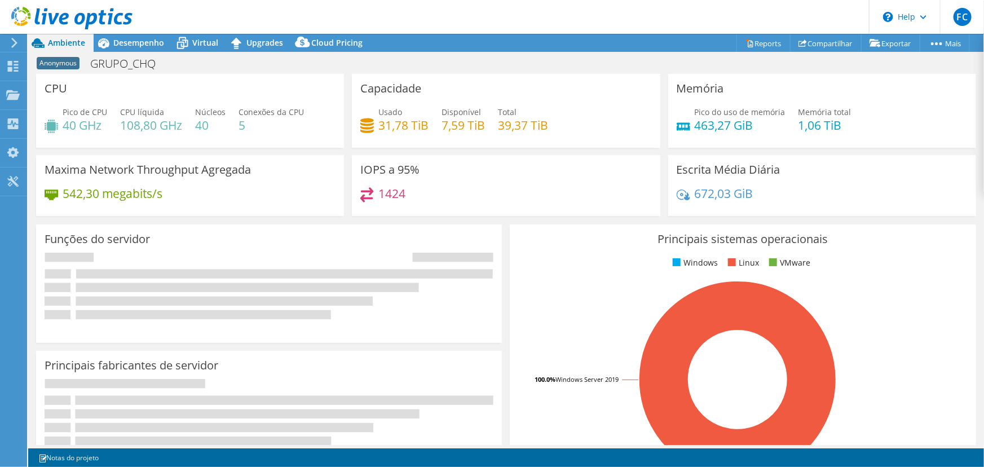
scroll to position [194, 0]
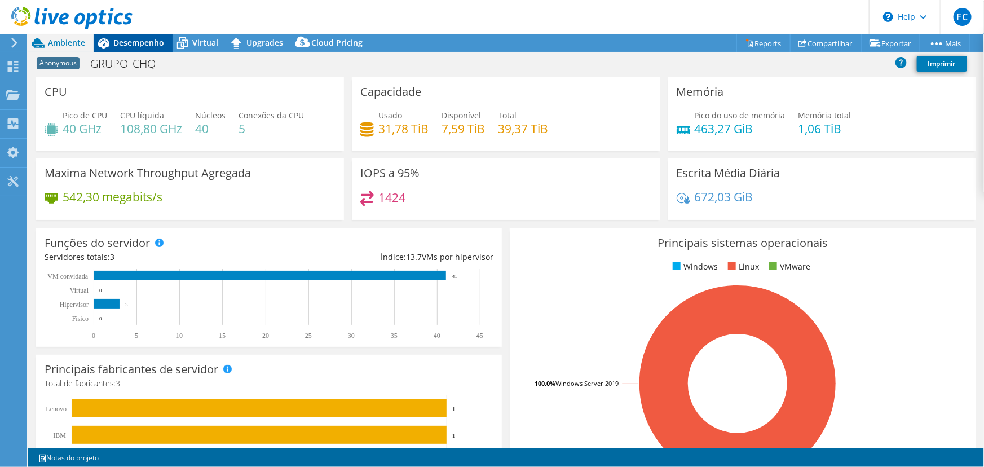
click at [140, 43] on span "Desempenho" at bounding box center [138, 42] width 51 height 11
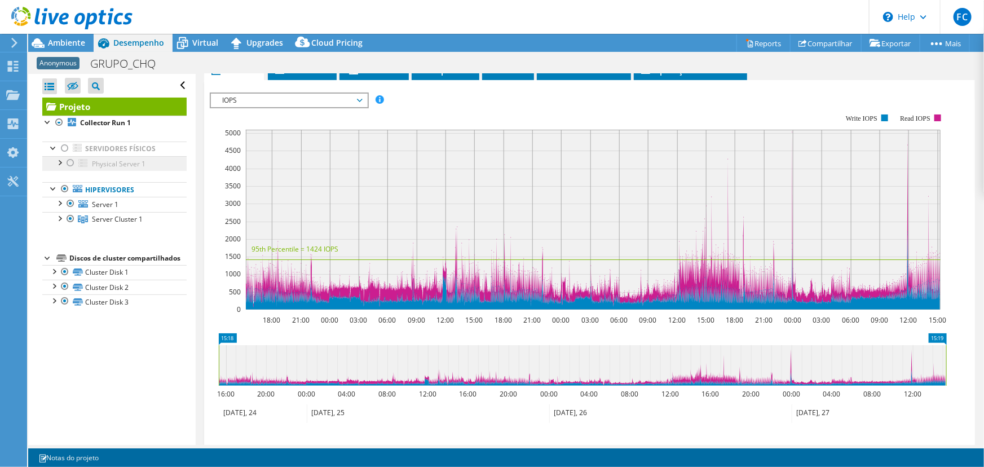
drag, startPoint x: 64, startPoint y: 149, endPoint x: 86, endPoint y: 159, distance: 24.0
click at [64, 149] on div at bounding box center [64, 149] width 11 height 14
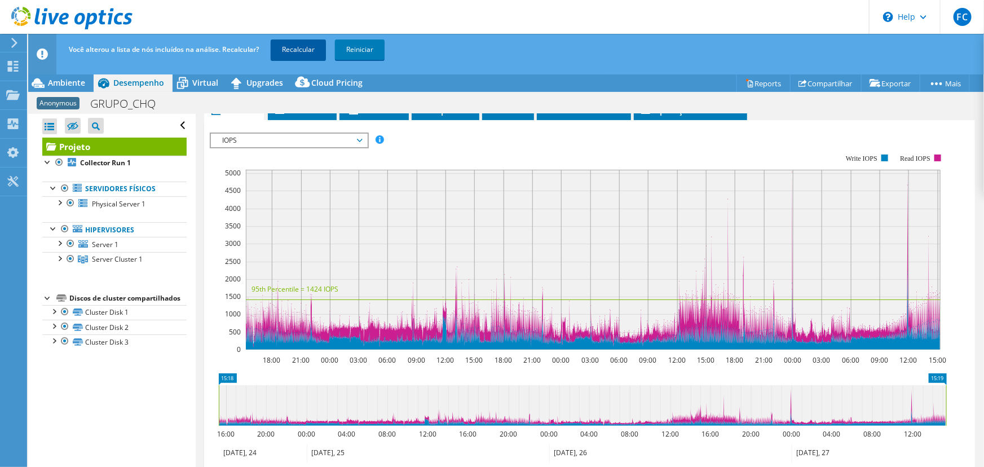
click at [286, 45] on link "Recalcular" at bounding box center [298, 49] width 55 height 20
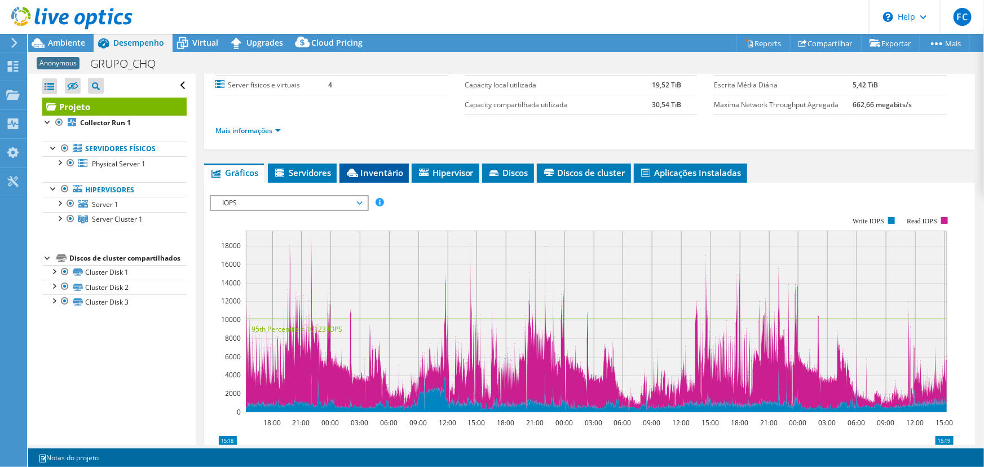
scroll to position [0, 0]
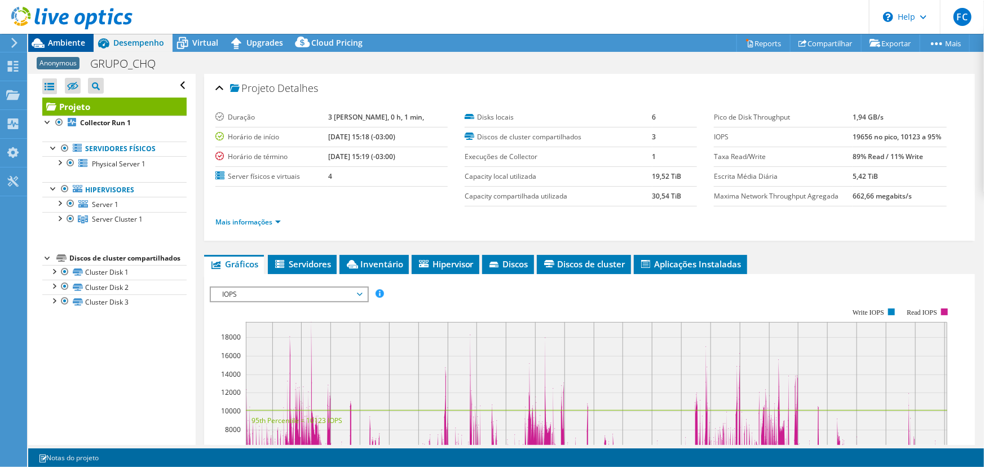
click at [75, 47] on span "Ambiente" at bounding box center [66, 42] width 37 height 11
